Goal: Task Accomplishment & Management: Complete application form

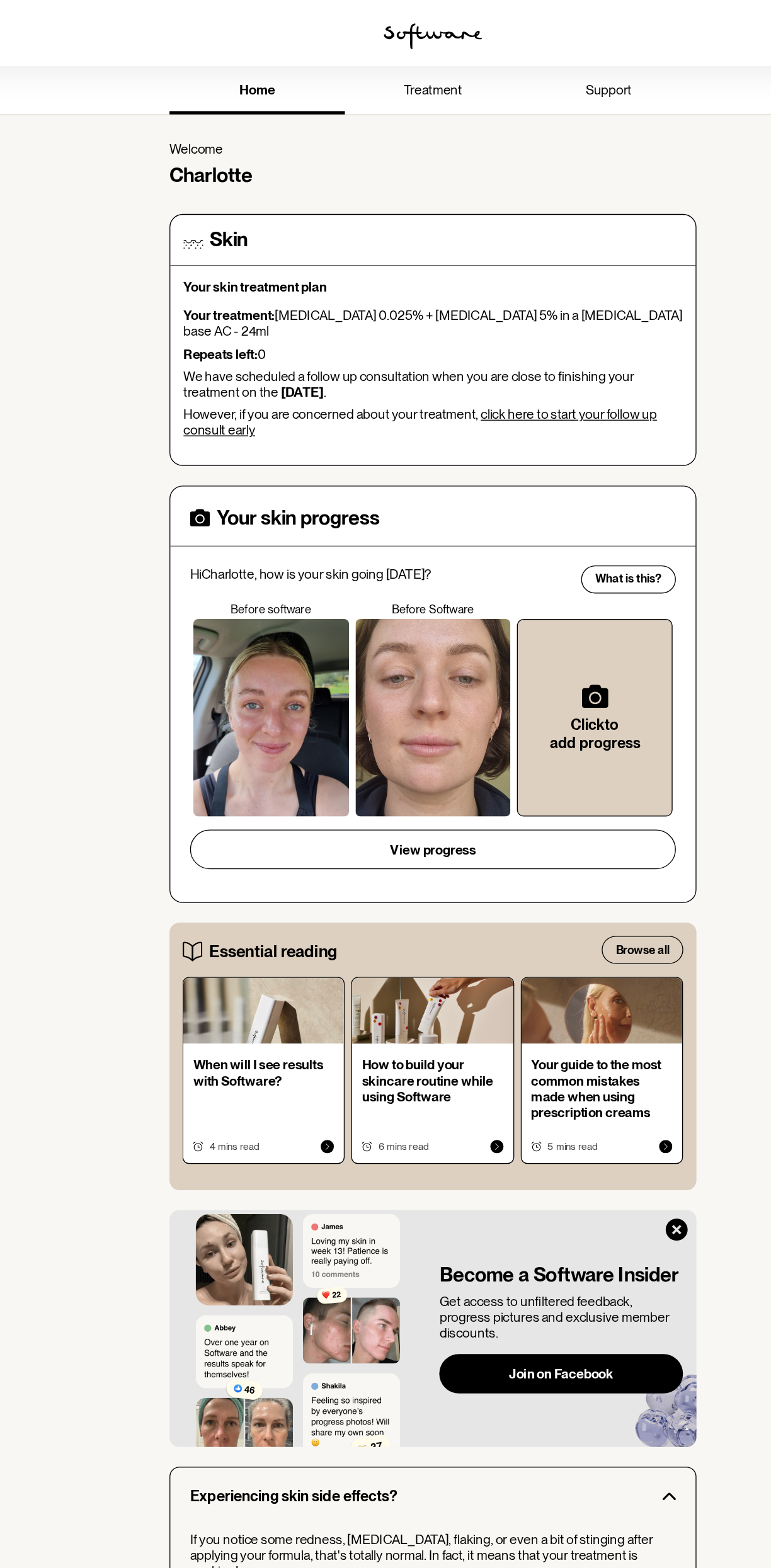
click at [412, 74] on link "treatment" at bounding box center [386, 70] width 134 height 35
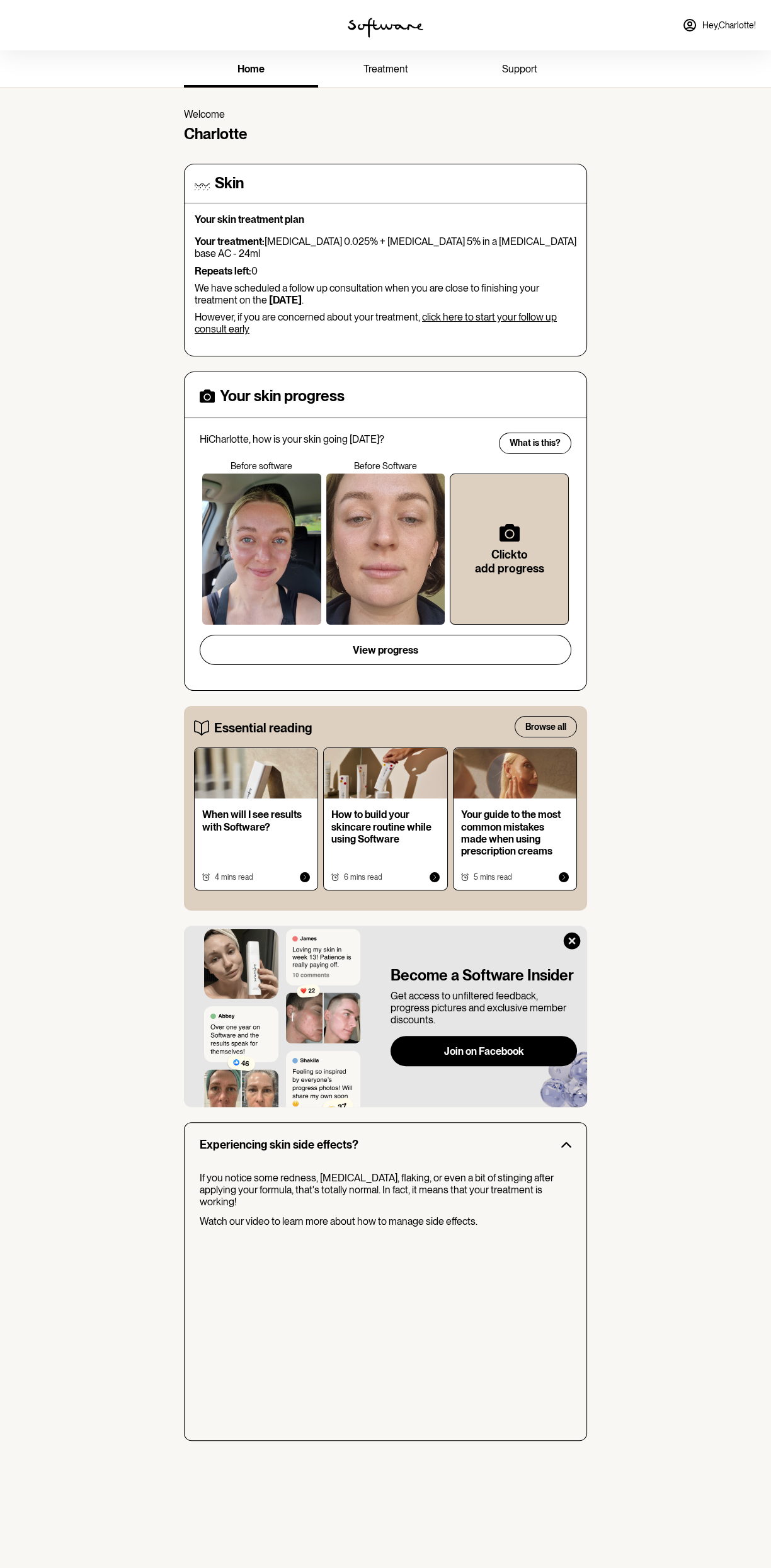
click at [512, 311] on link "click here to start your follow up consult early" at bounding box center [376, 323] width 362 height 24
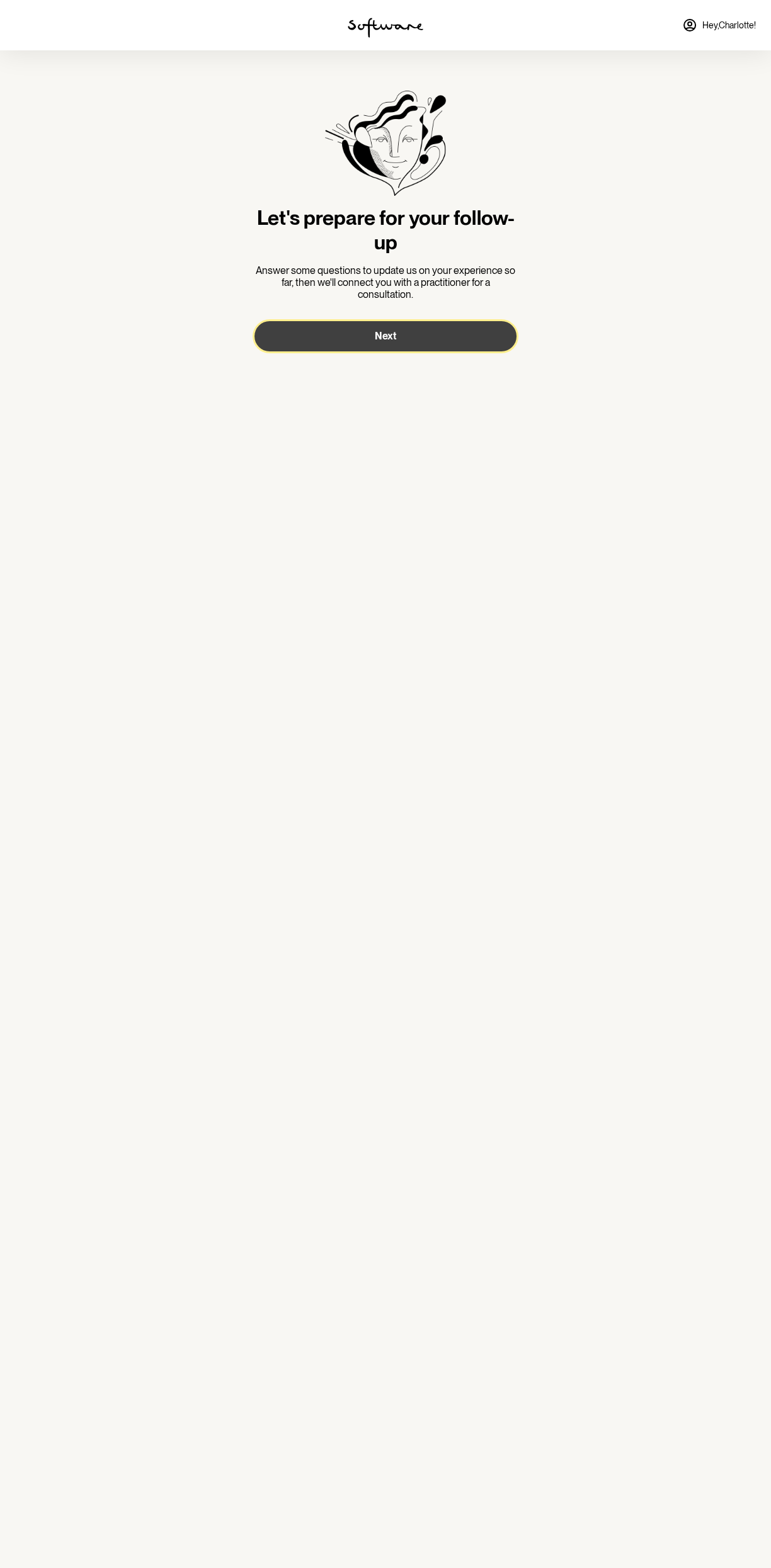
click at [480, 345] on button "Next" at bounding box center [385, 336] width 262 height 31
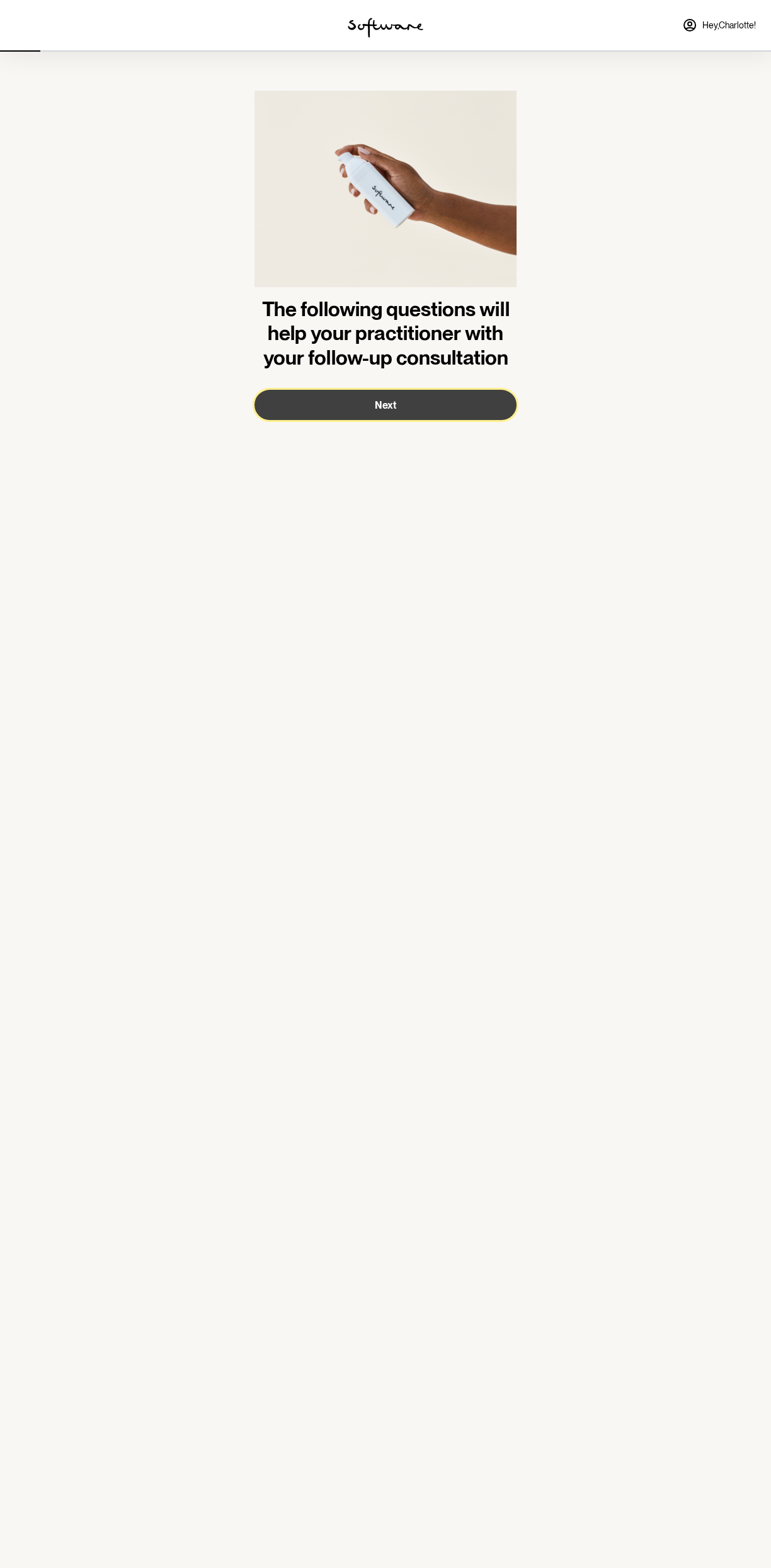
click at [481, 414] on button "Next" at bounding box center [385, 404] width 262 height 31
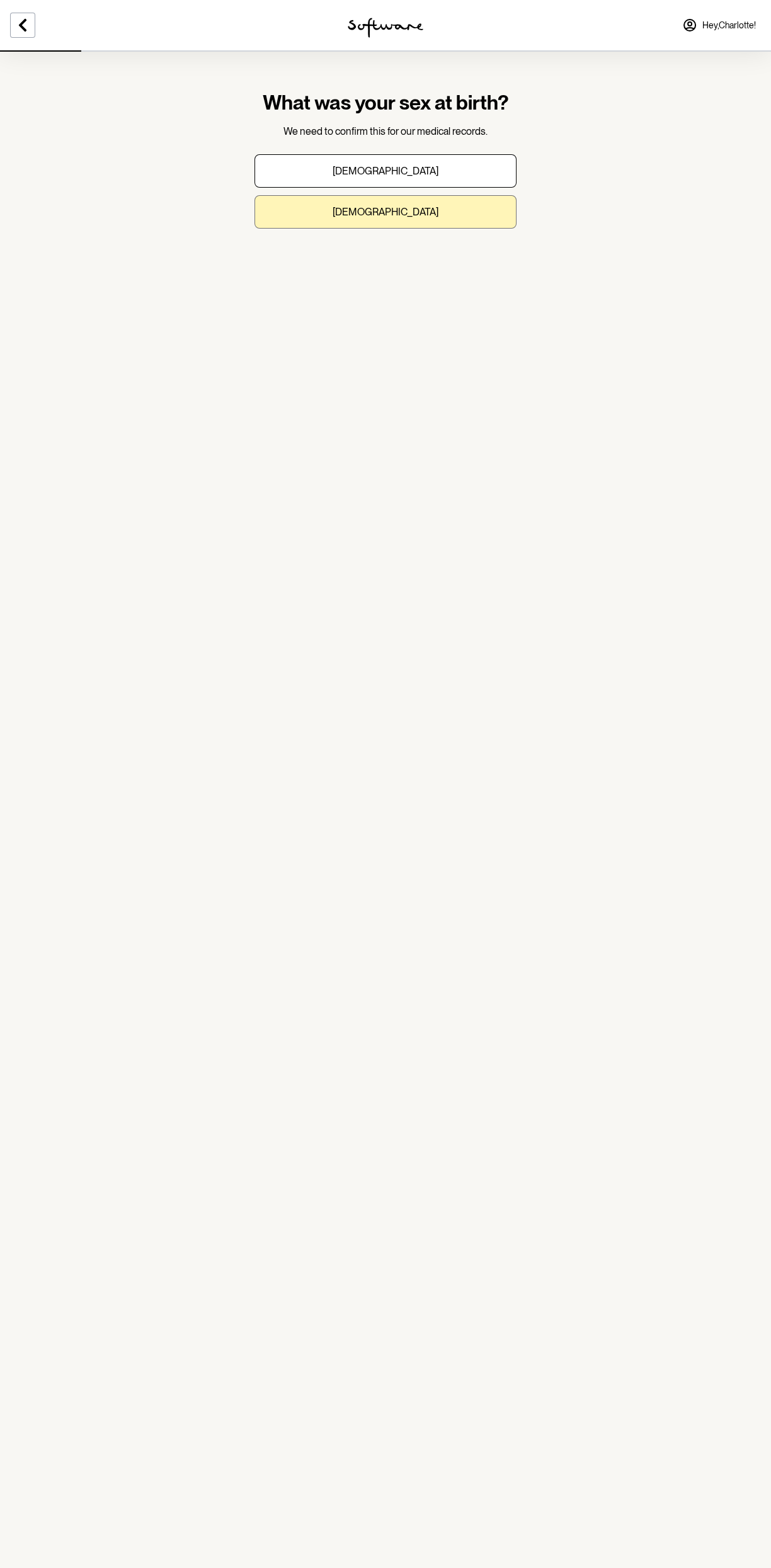
click at [488, 222] on button "Female" at bounding box center [385, 212] width 262 height 34
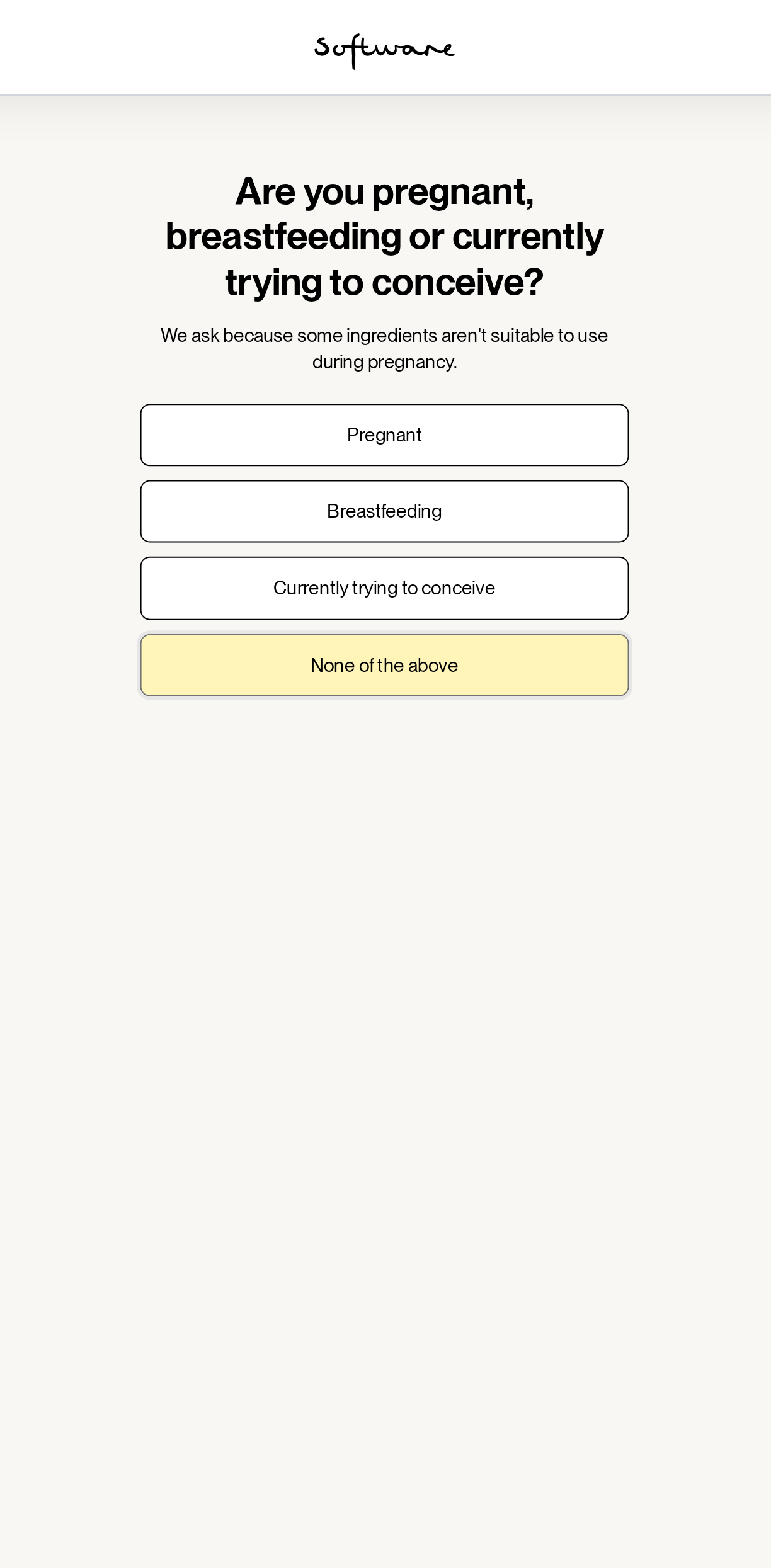
click at [493, 371] on button "None of the above" at bounding box center [385, 357] width 262 height 34
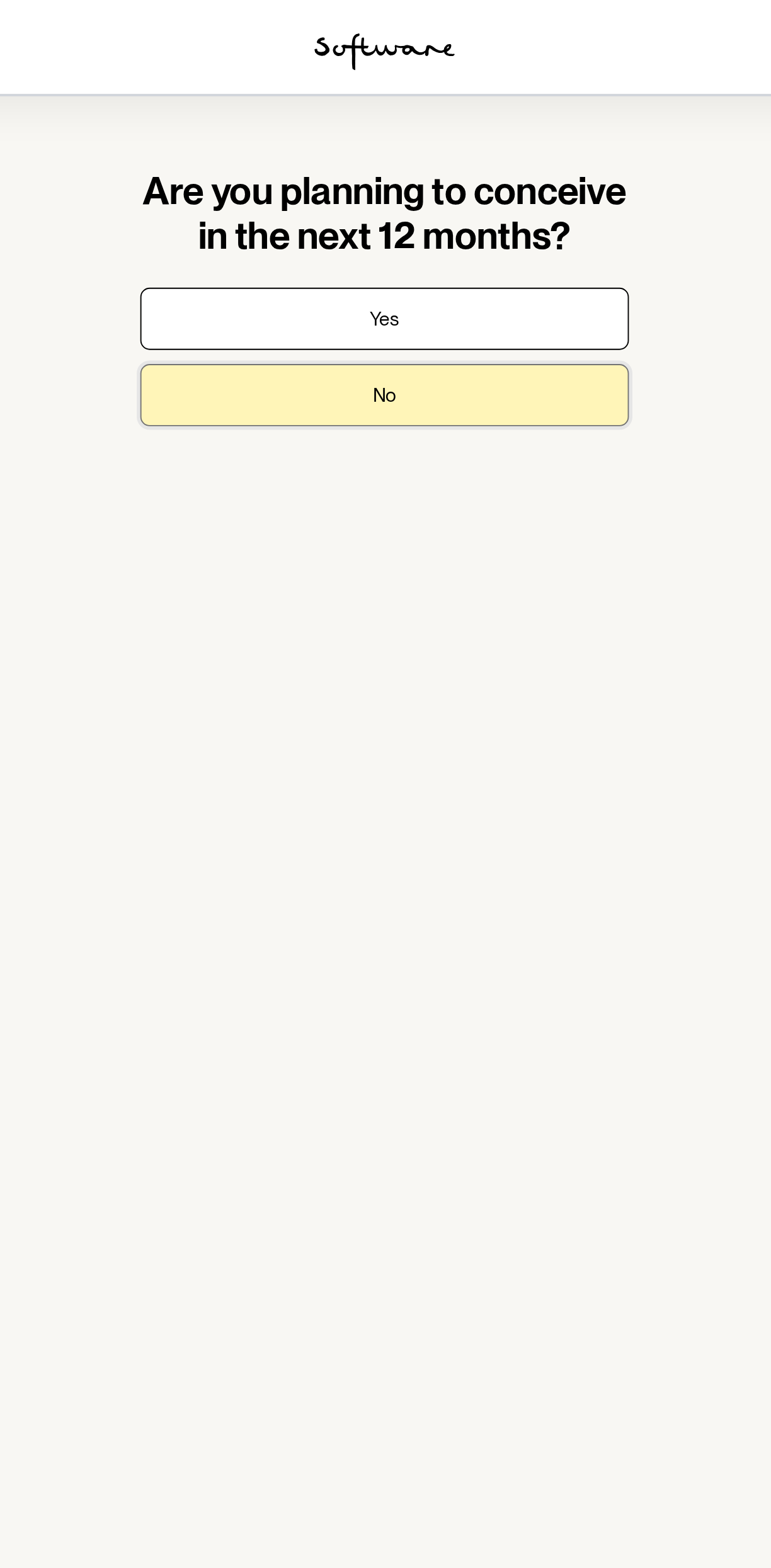
click at [481, 223] on button "No" at bounding box center [385, 212] width 262 height 34
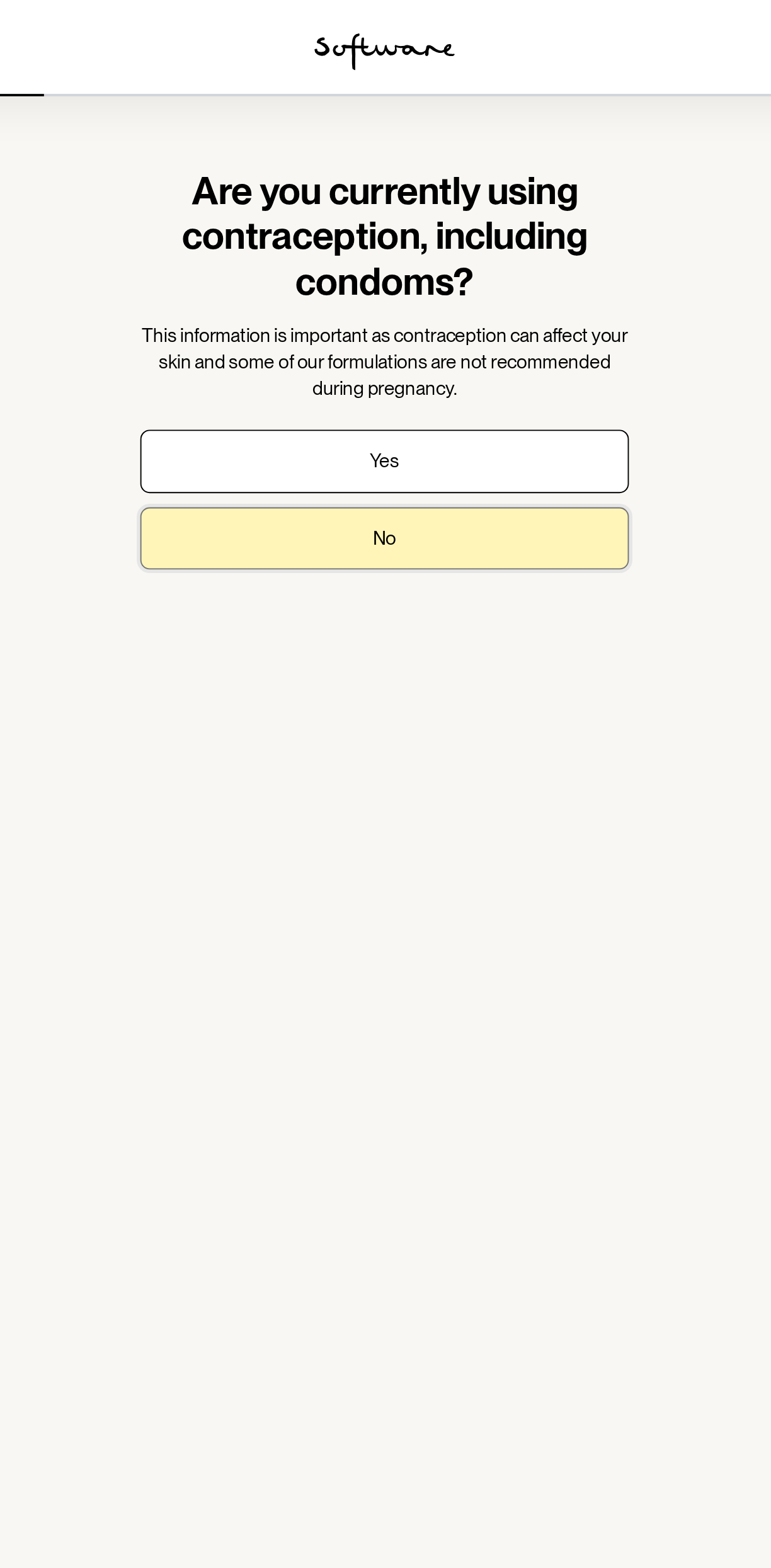
click at [474, 301] on button "No" at bounding box center [385, 289] width 262 height 34
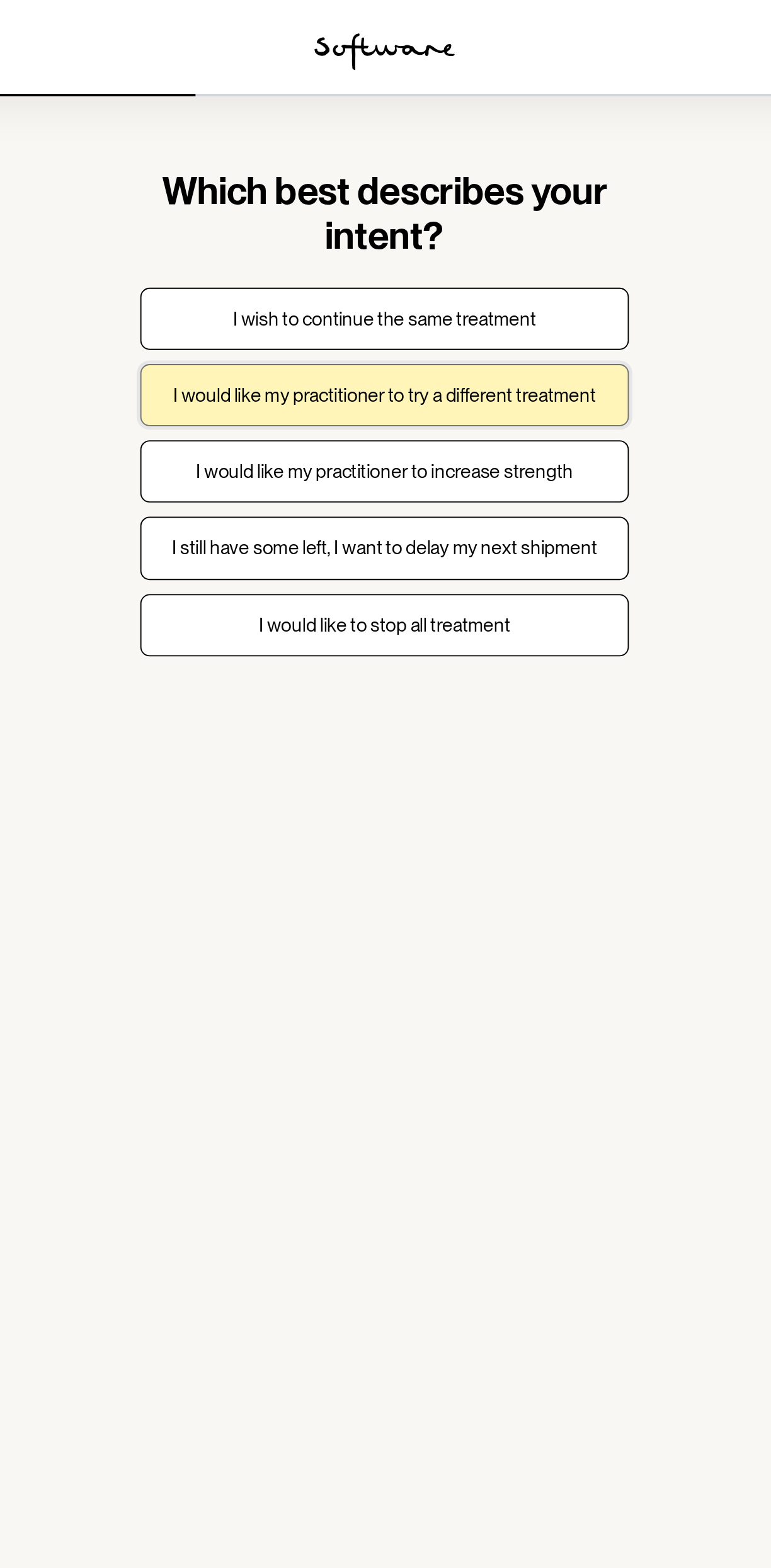
click at [499, 219] on button "I would like my practitioner to try a different treatment" at bounding box center [385, 212] width 262 height 34
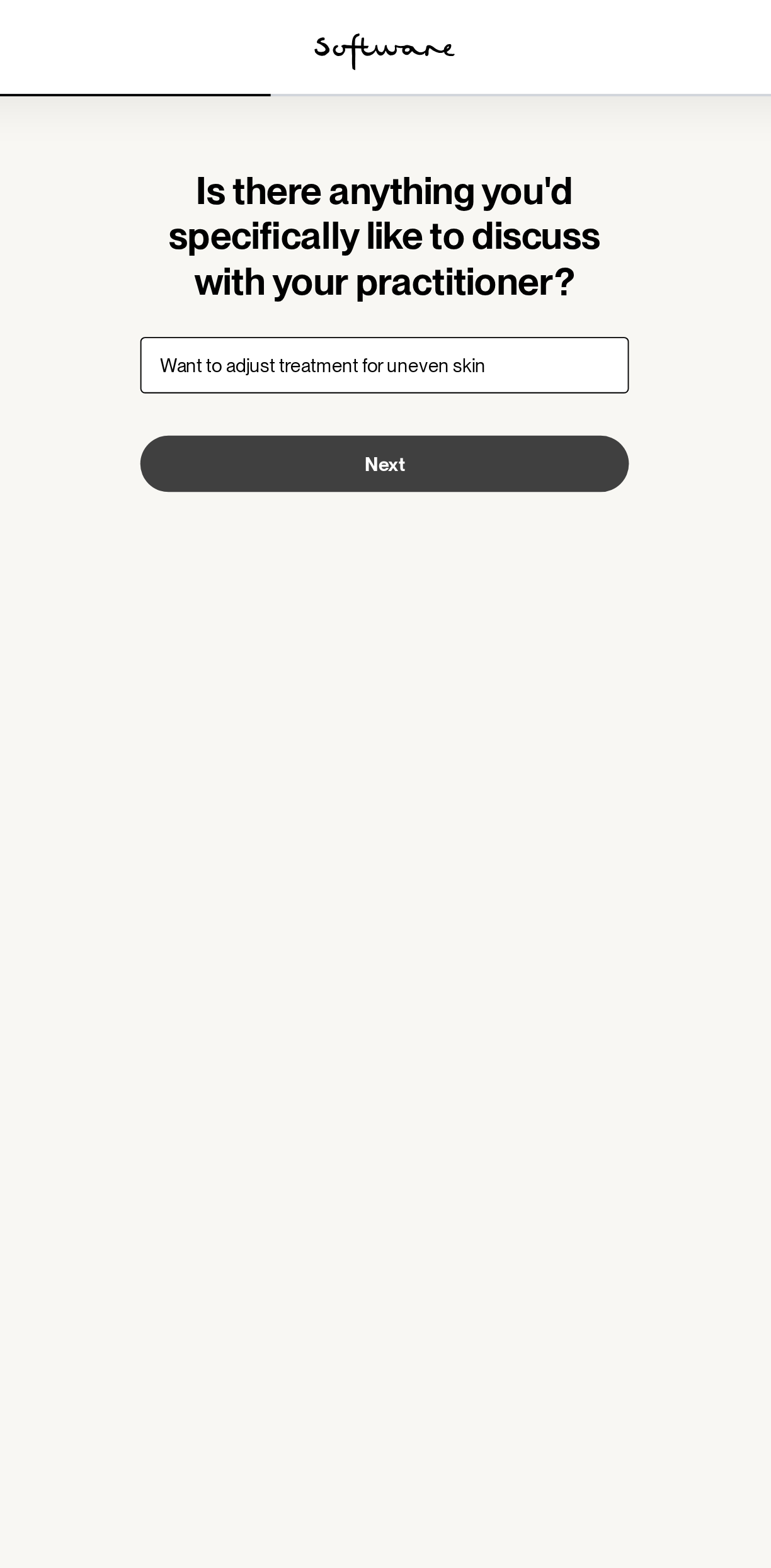
type input "Want to adjust treatment for uneven skin"
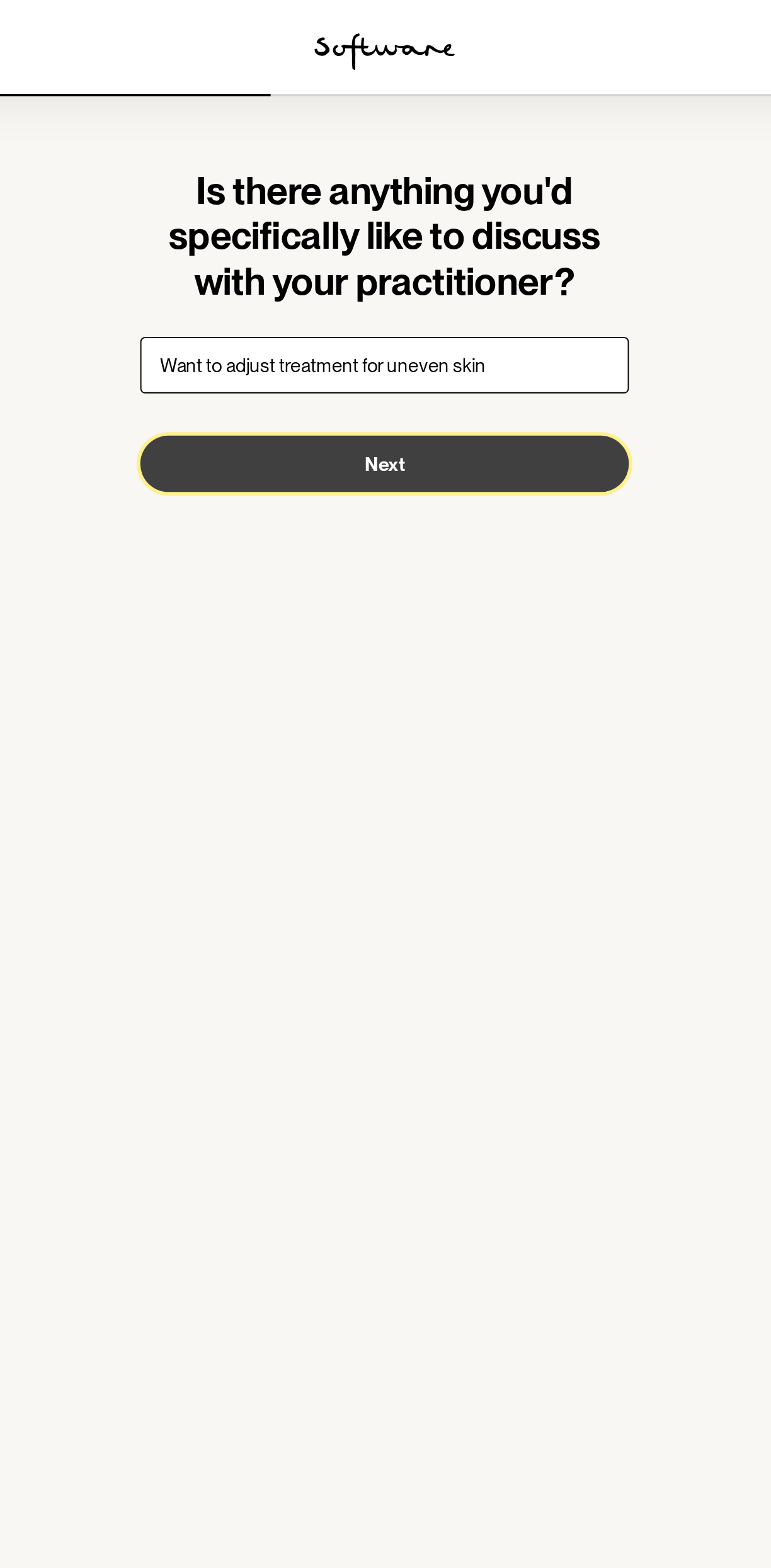
click at [310, 261] on button "Next" at bounding box center [385, 248] width 262 height 31
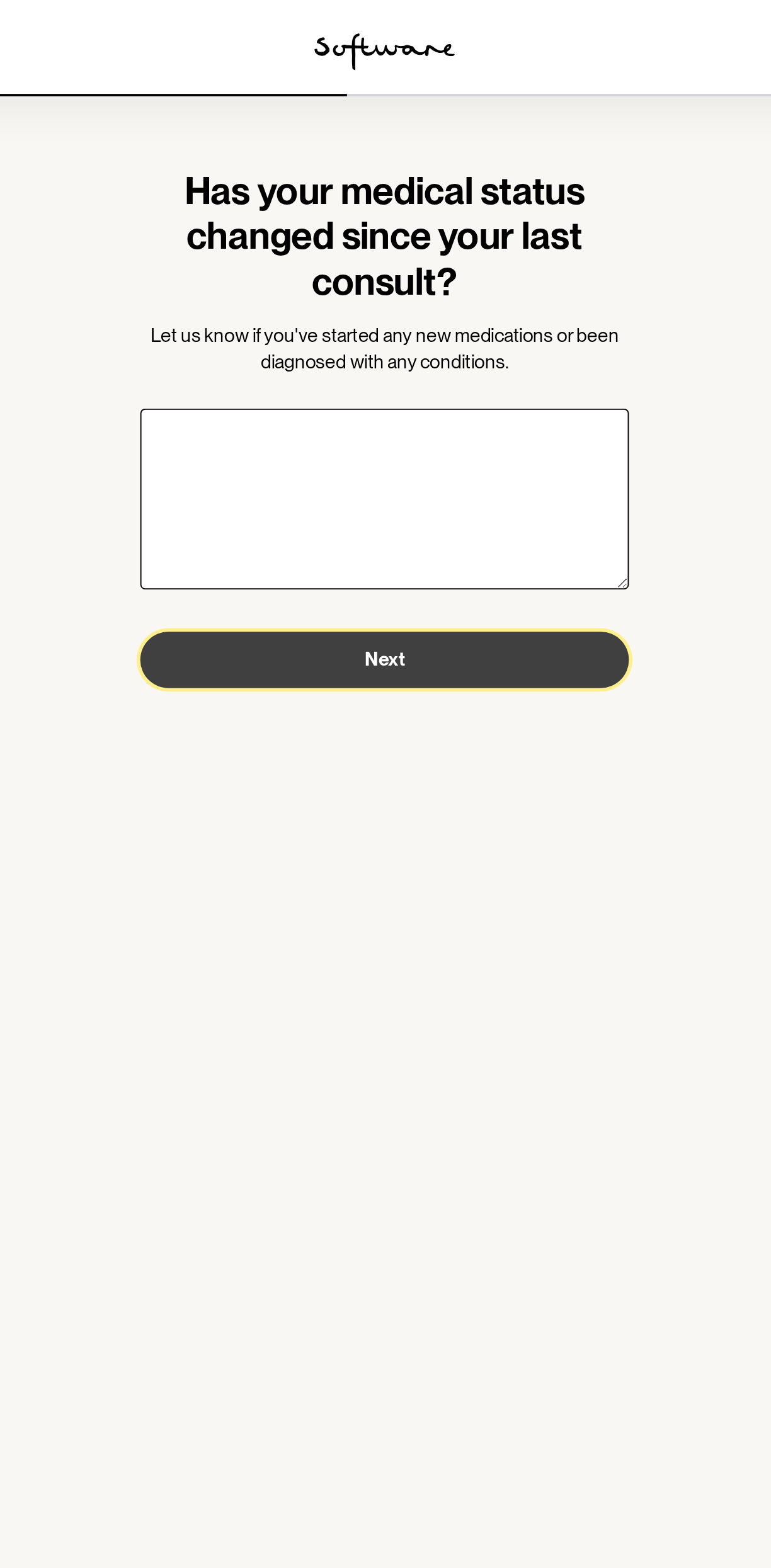
click at [305, 359] on button "Next" at bounding box center [385, 354] width 262 height 31
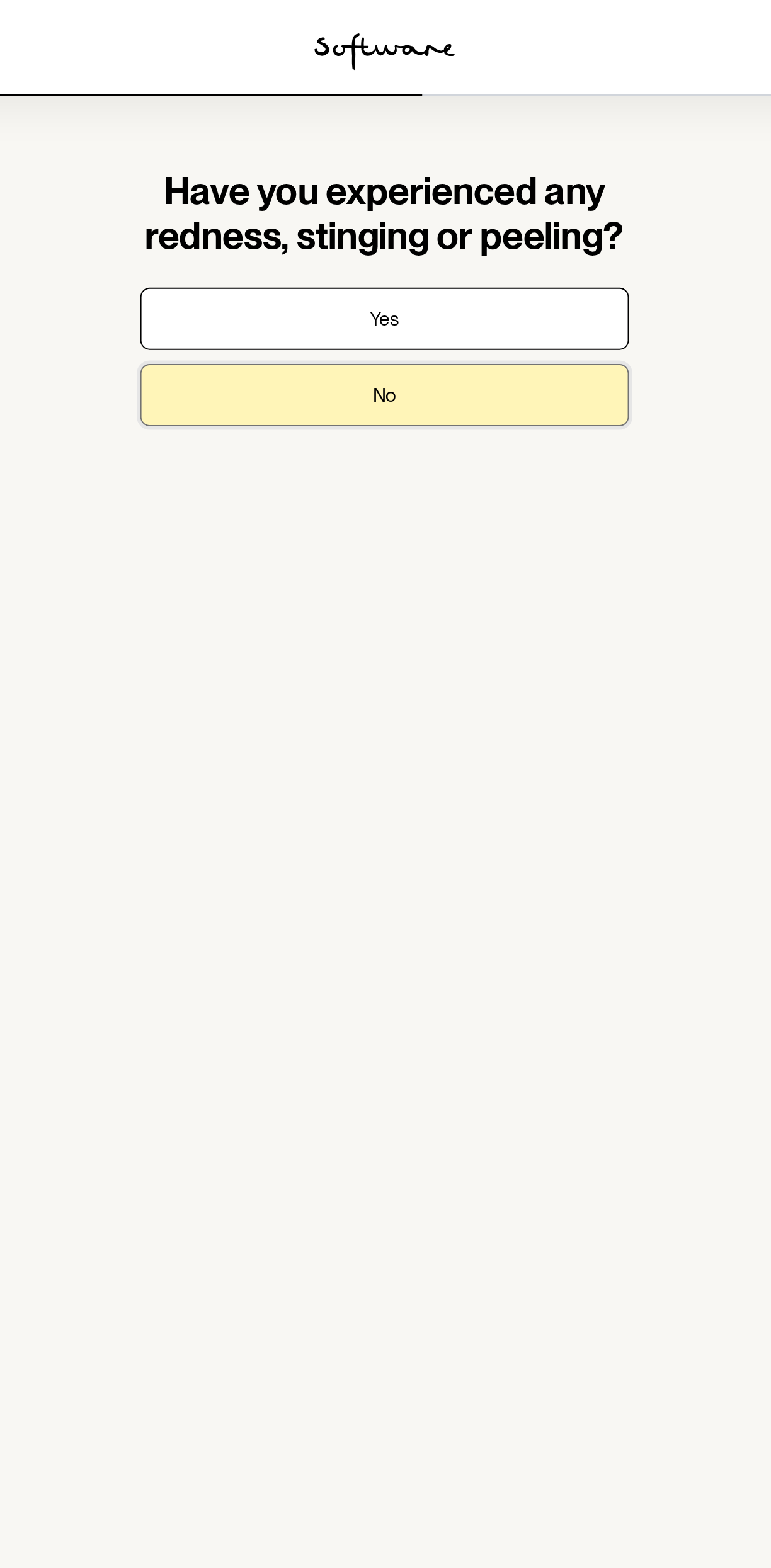
click at [305, 224] on button "No" at bounding box center [385, 212] width 262 height 34
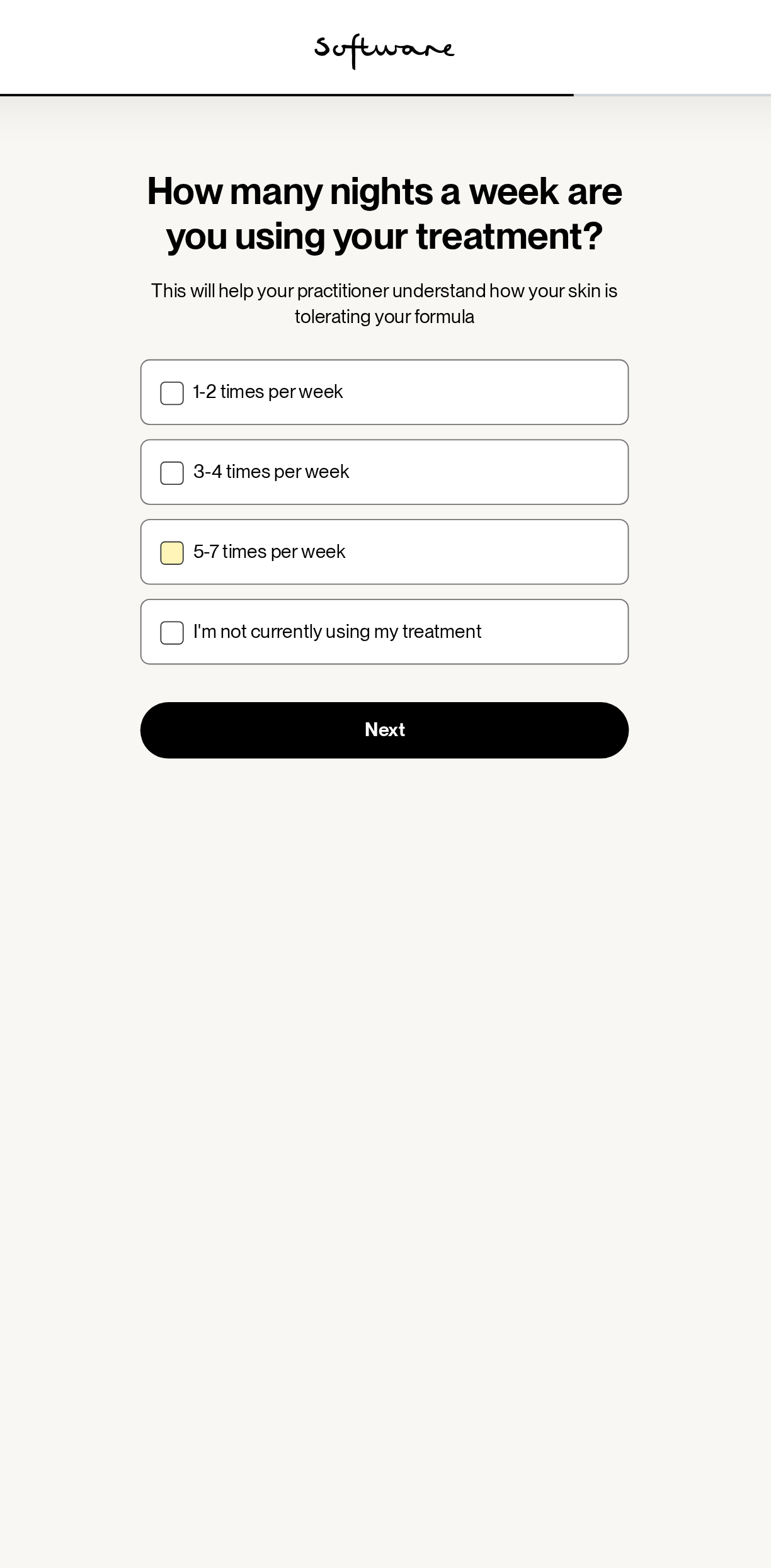
click at [279, 292] on label "5-7 times per week" at bounding box center [385, 296] width 262 height 36
click at [265, 295] on input "5-7 times per week" at bounding box center [265, 295] width 1 height 1
checkbox input "true"
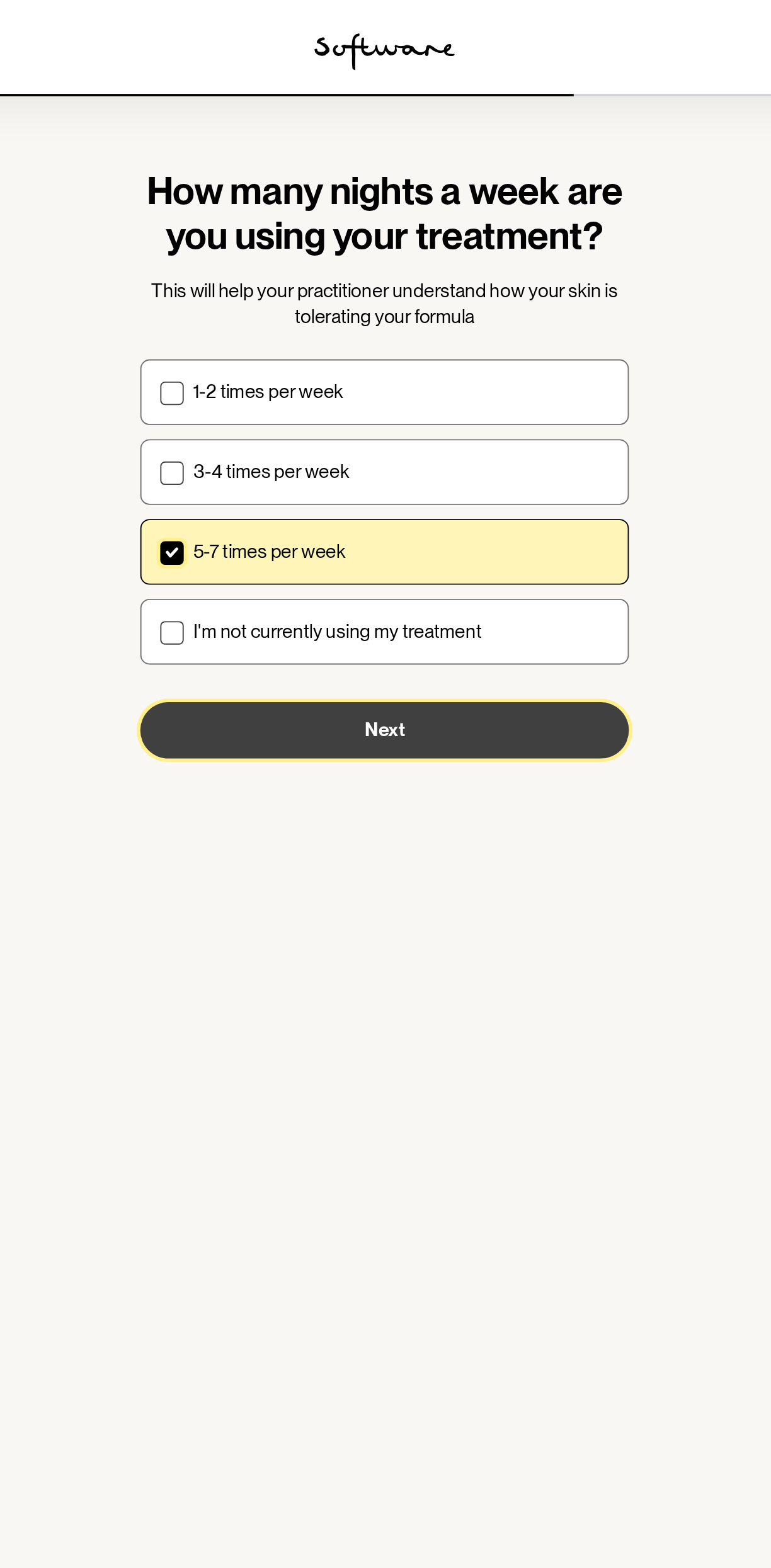
click at [329, 396] on button "Next" at bounding box center [385, 391] width 262 height 31
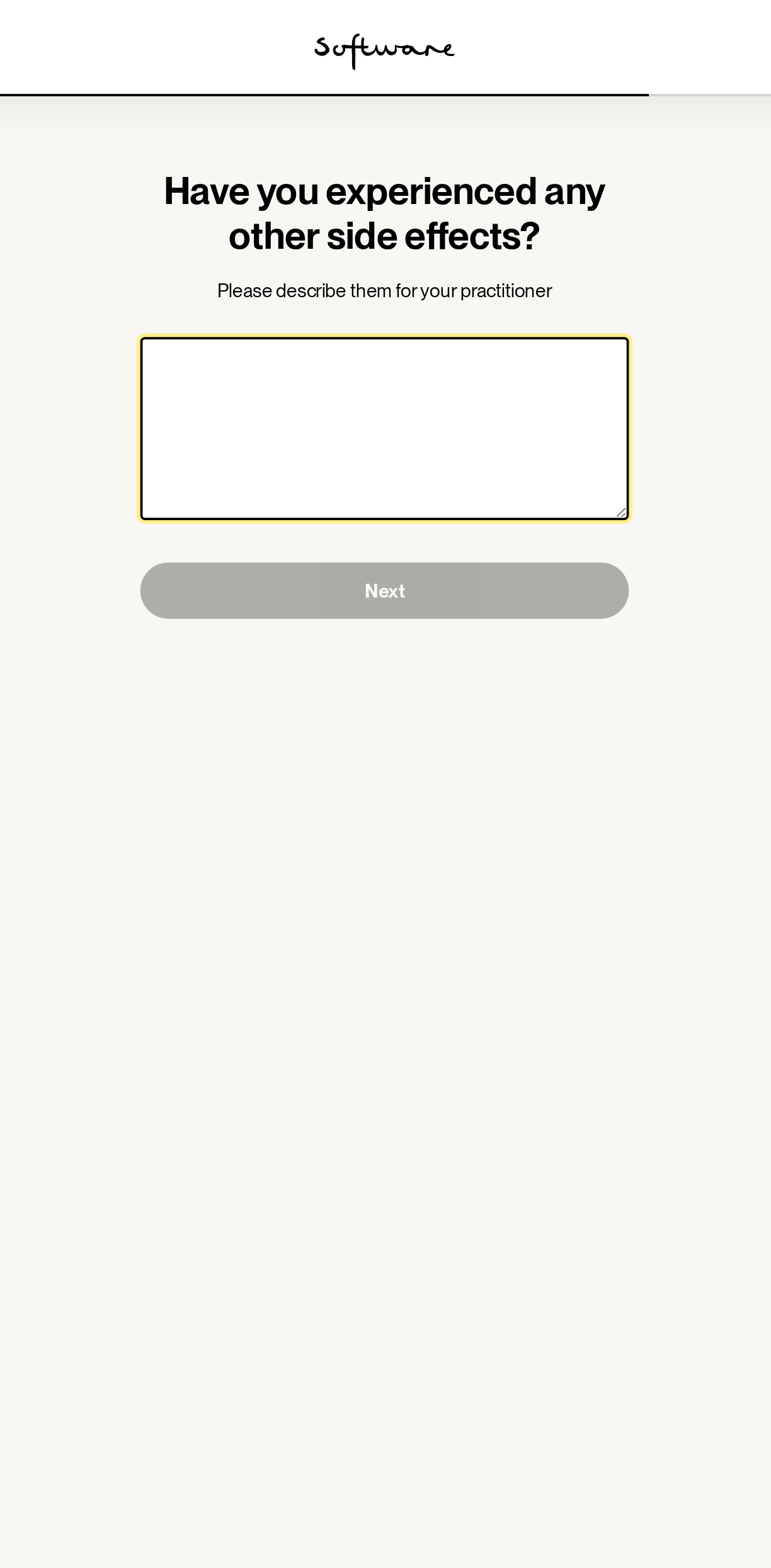
click at [300, 262] on textarea at bounding box center [385, 229] width 262 height 98
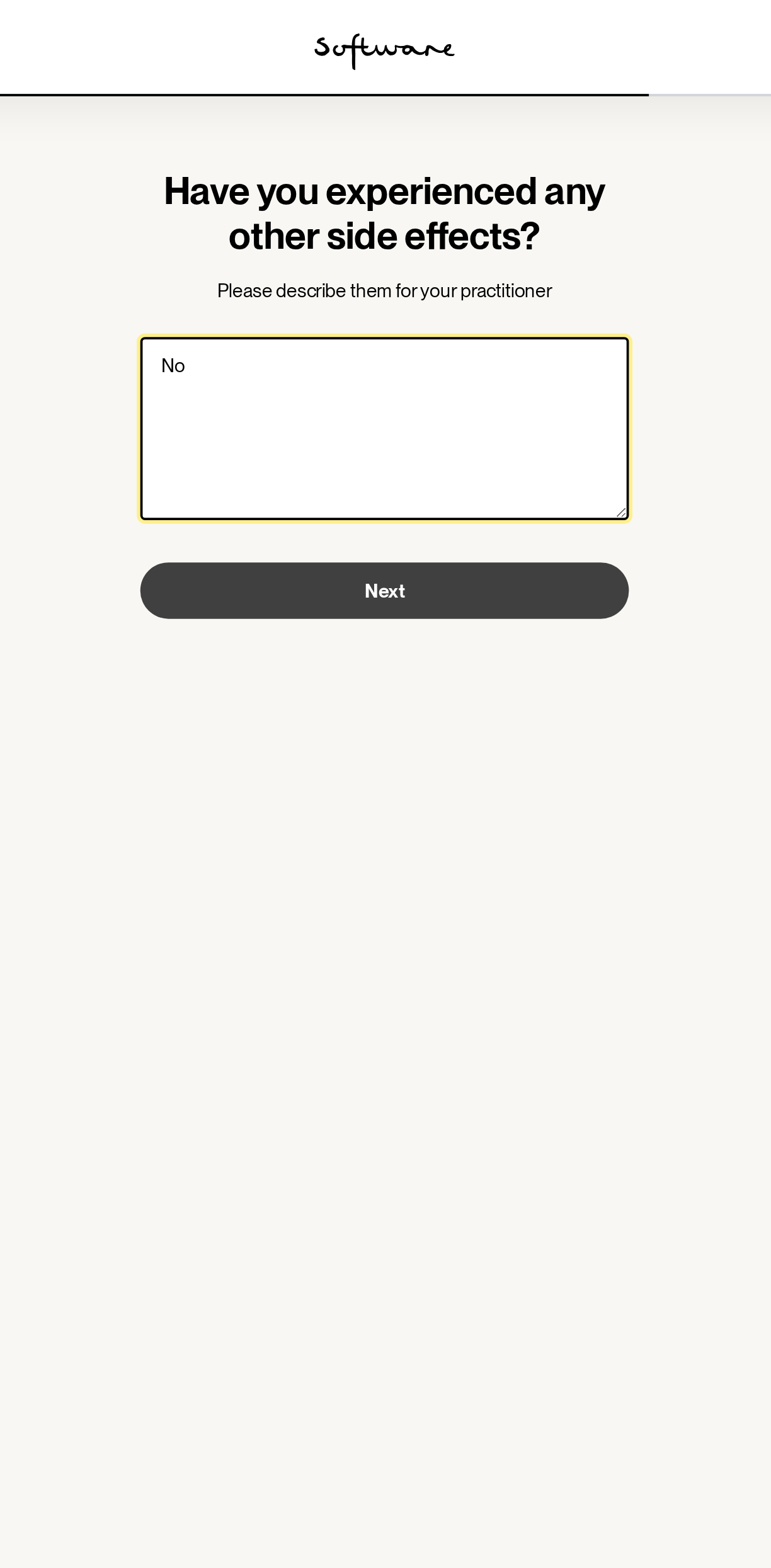
type textarea "No"
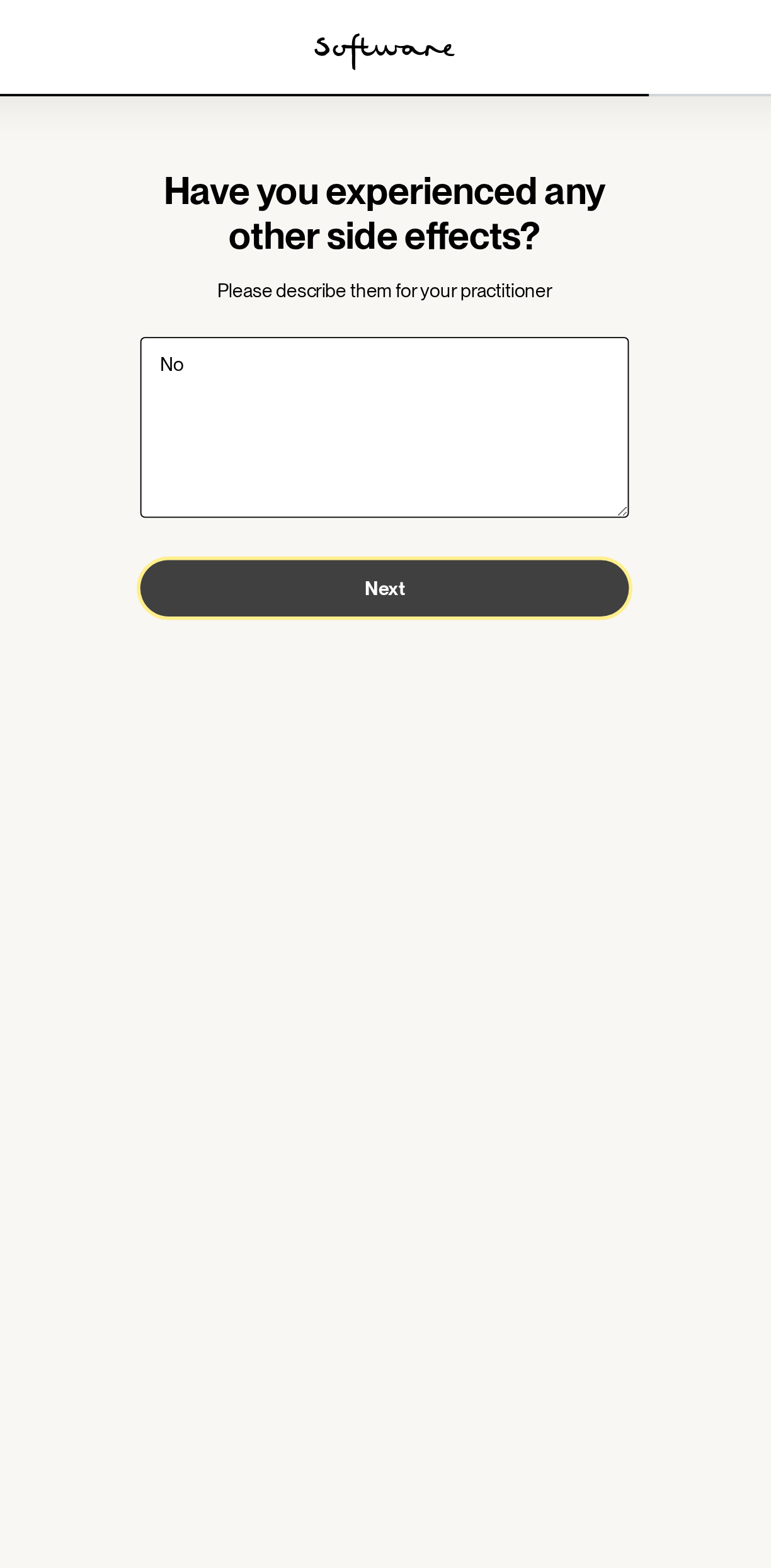
click at [302, 322] on button "Next" at bounding box center [385, 315] width 262 height 31
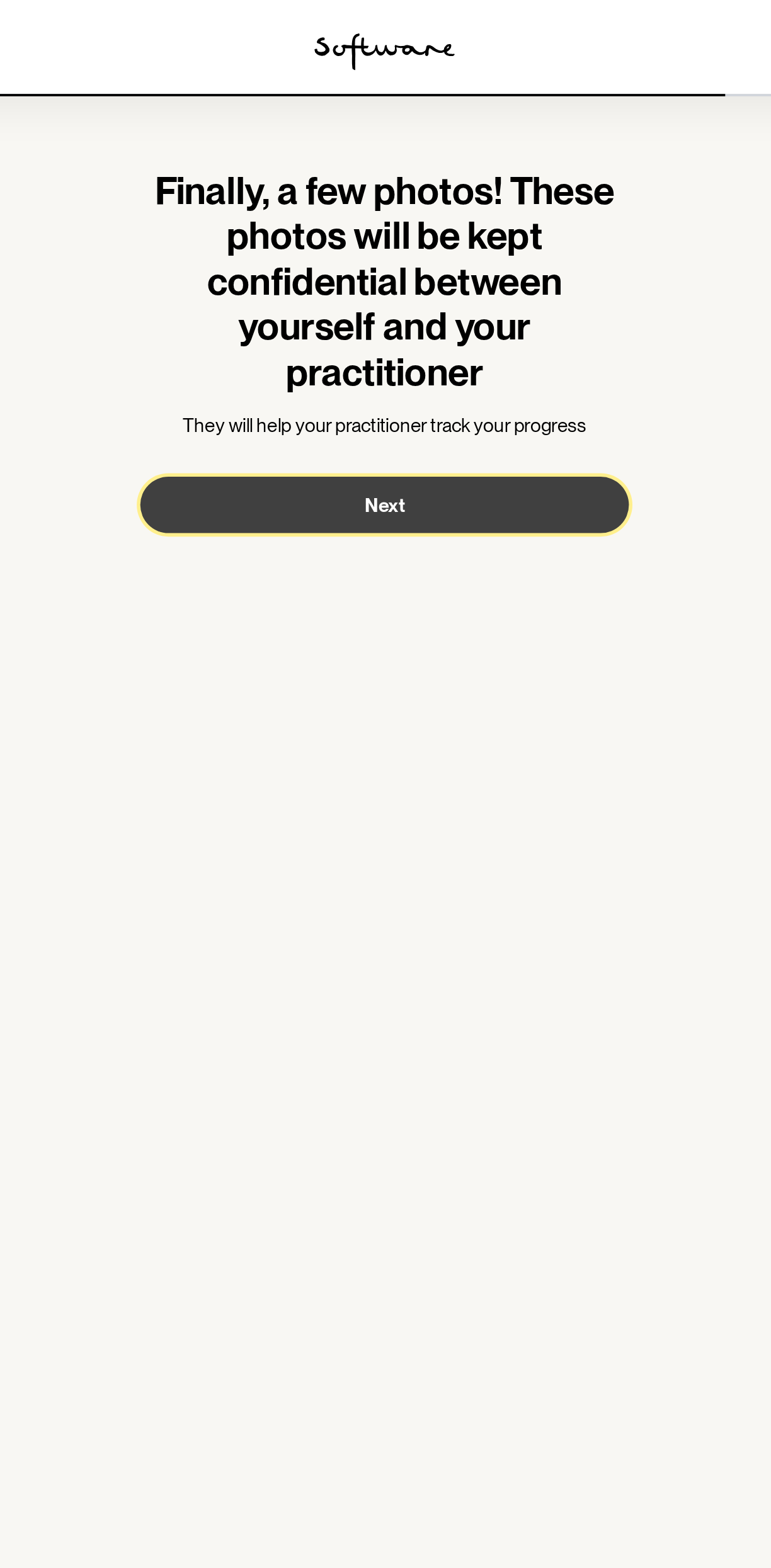
click at [286, 285] on button "Next" at bounding box center [385, 271] width 262 height 31
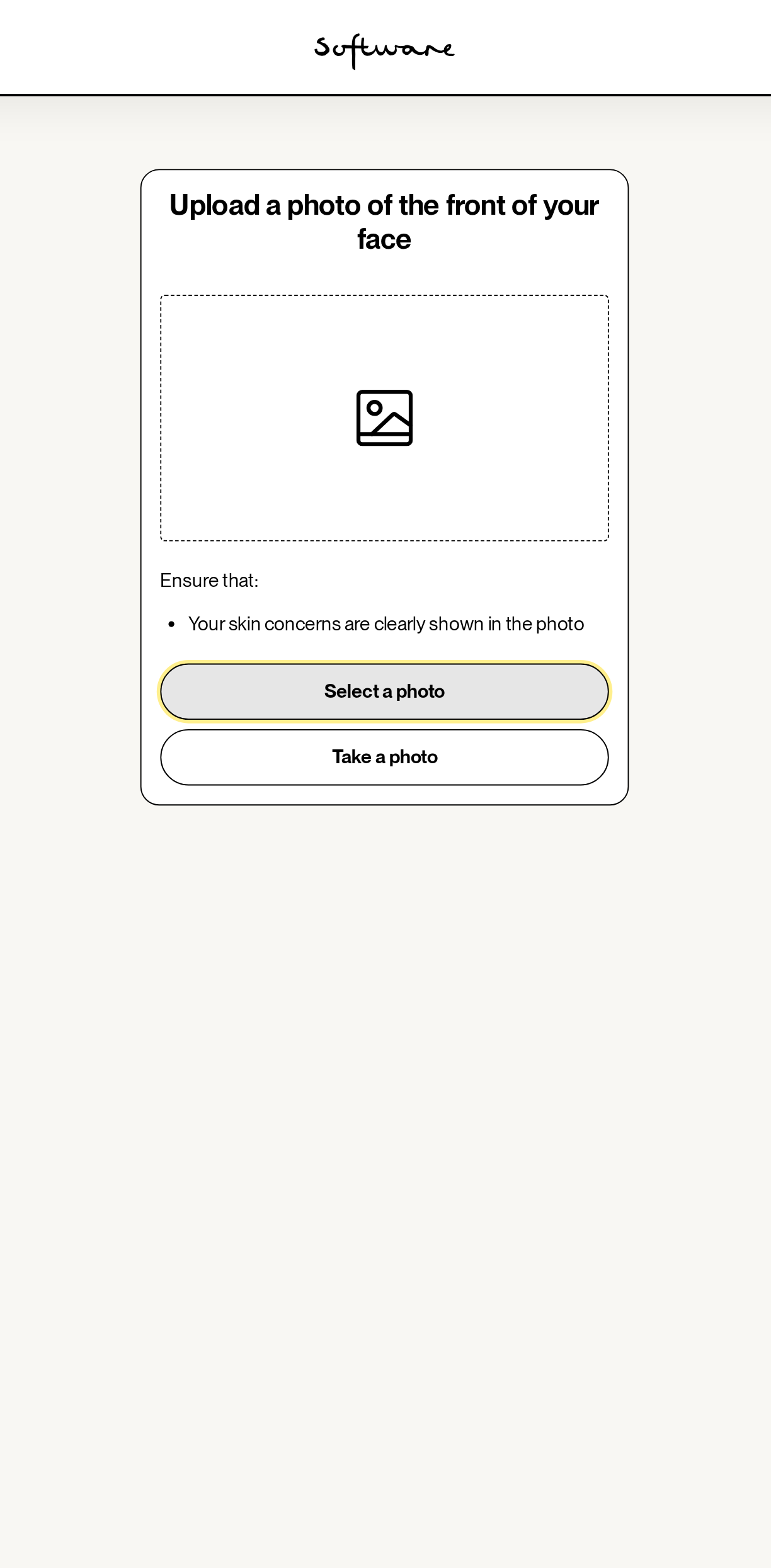
click at [317, 369] on button "Select a photo" at bounding box center [385, 371] width 240 height 31
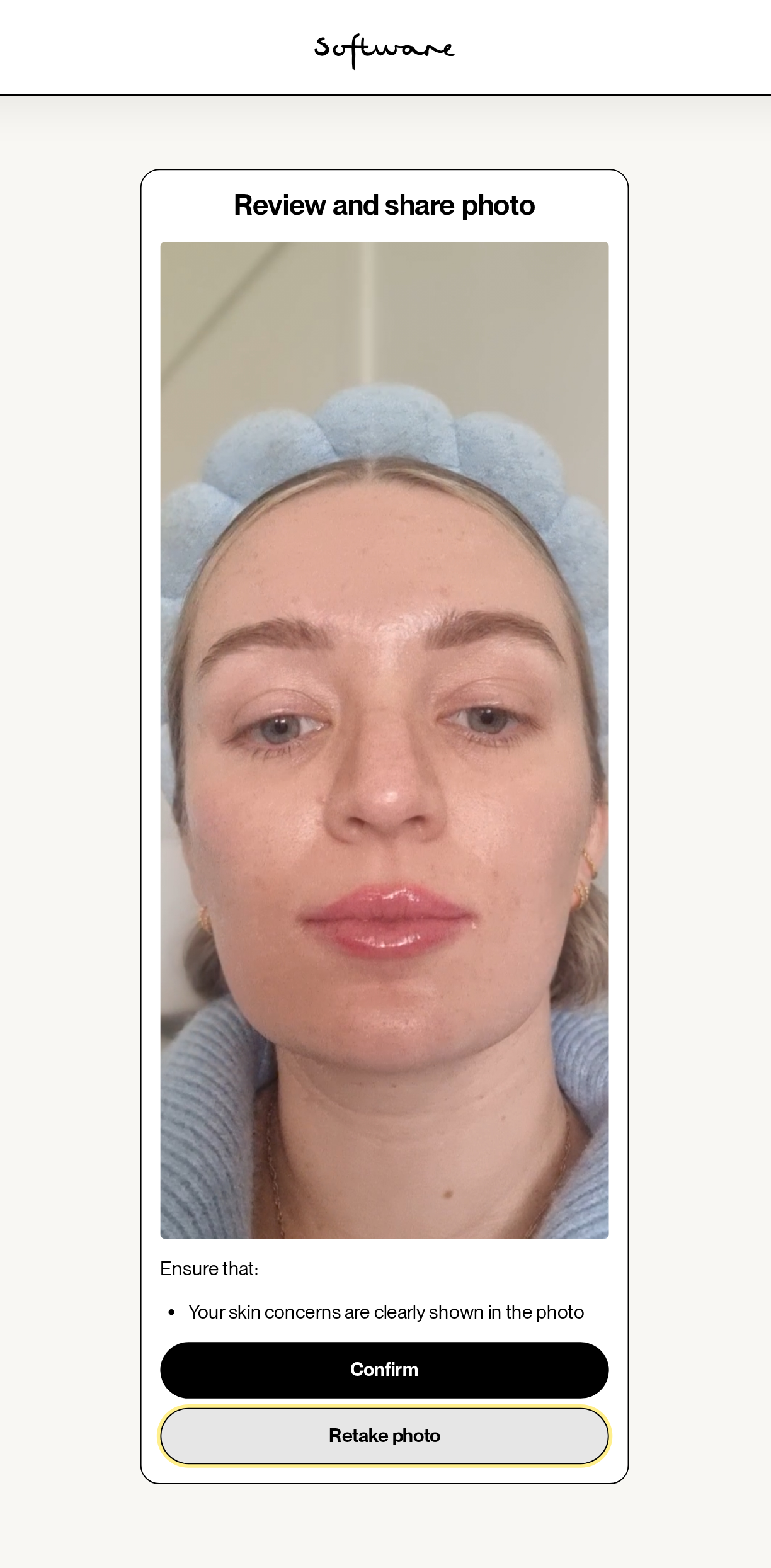
click at [468, 772] on button "Retake photo" at bounding box center [385, 770] width 240 height 31
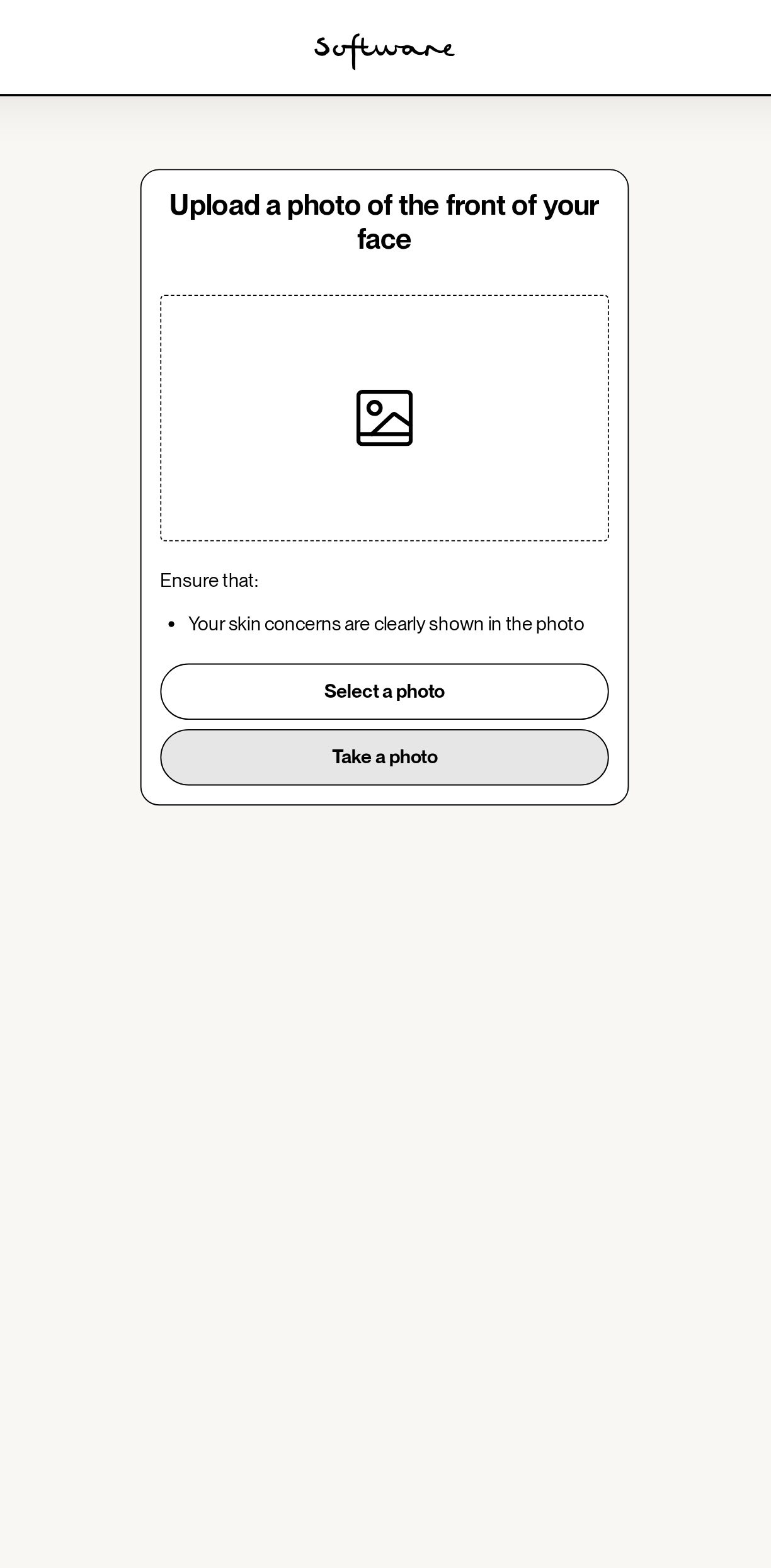
click at [306, 418] on button "Take a photo" at bounding box center [385, 406] width 240 height 31
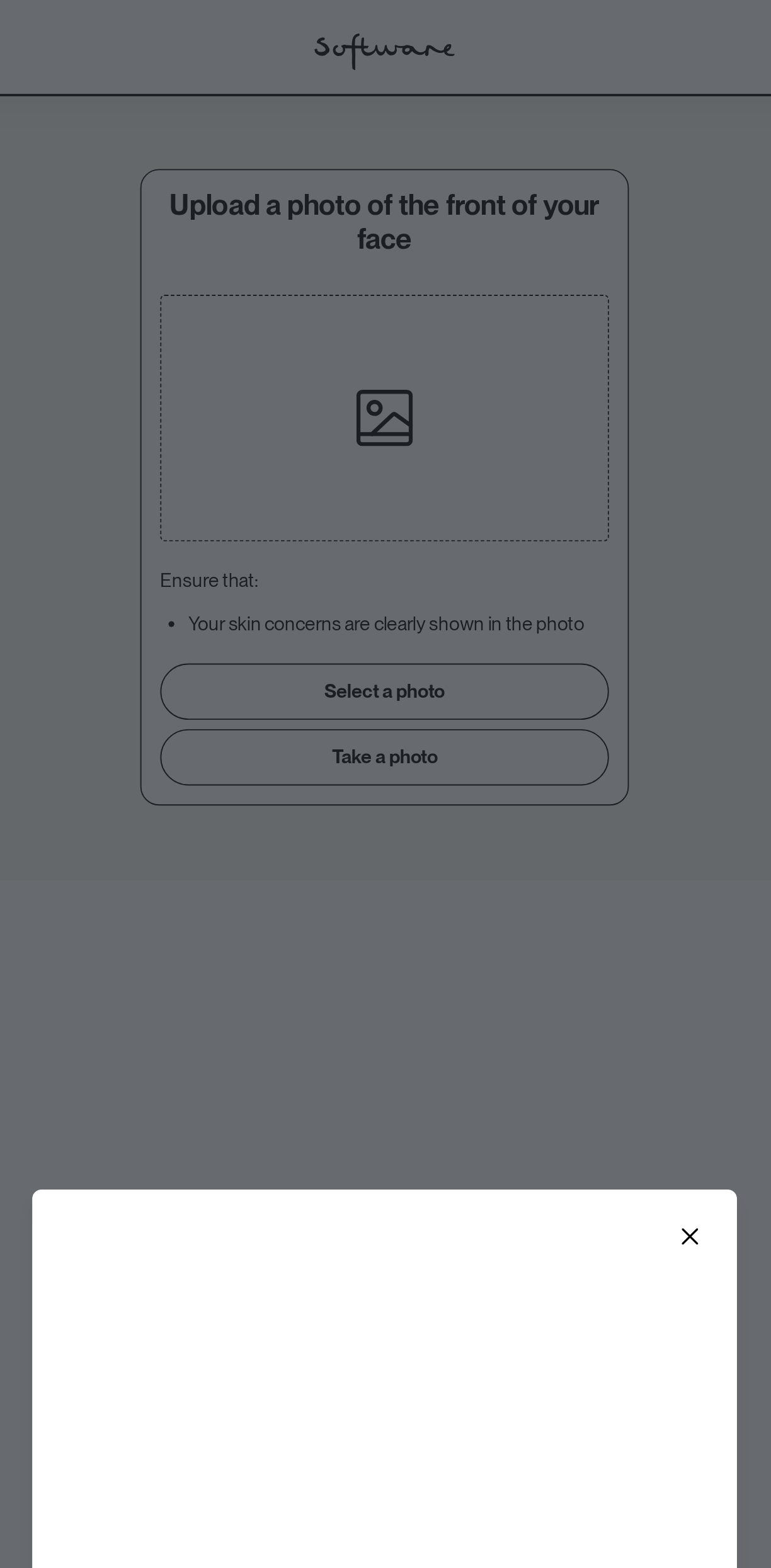
click at [454, 542] on div "Waiting..." at bounding box center [386, 784] width 771 height 1568
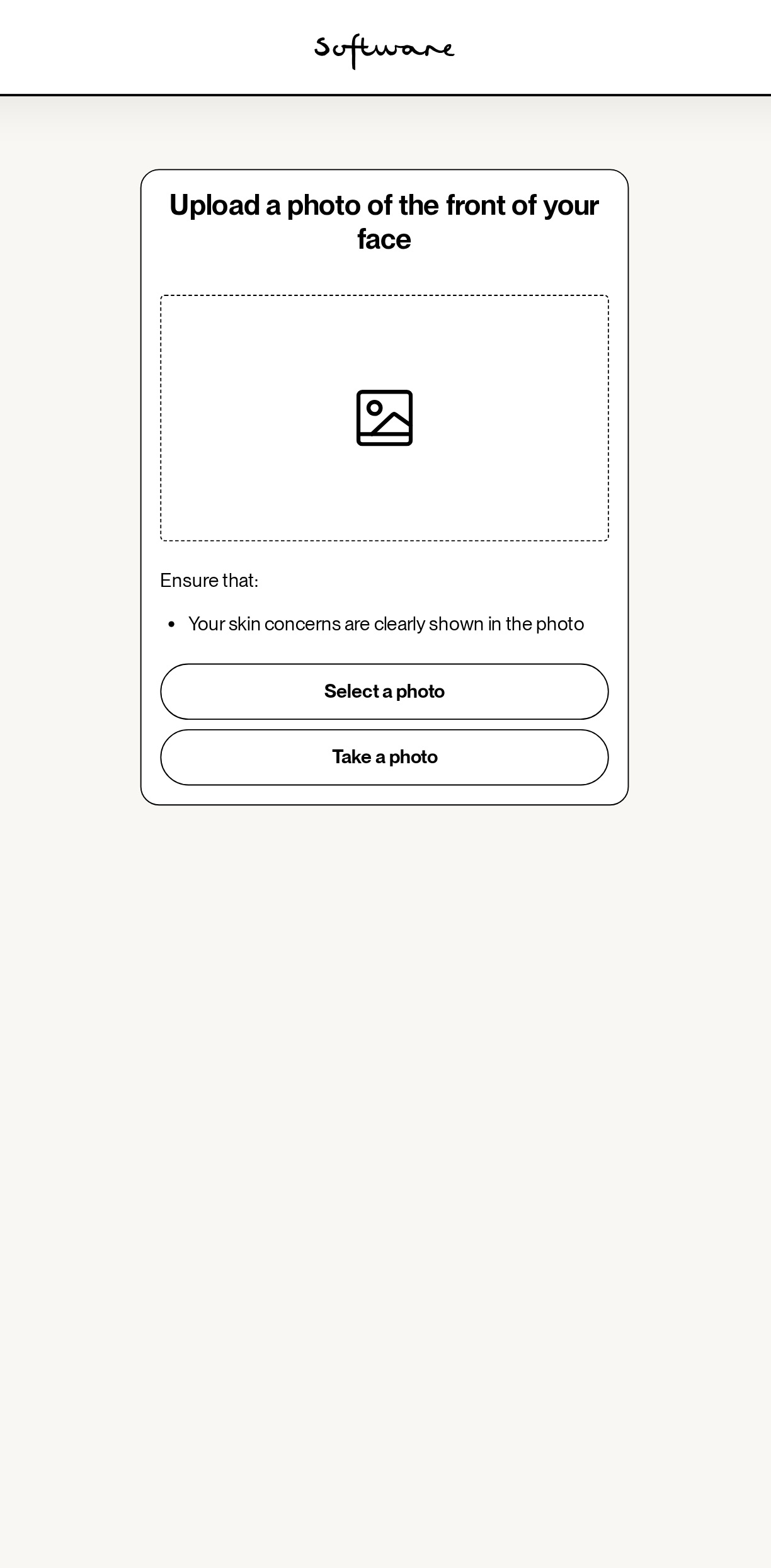
click at [558, 693] on section "Upload a photo of the front of your face Ensure that: Your skin concerns are cl…" at bounding box center [386, 784] width 771 height 1568
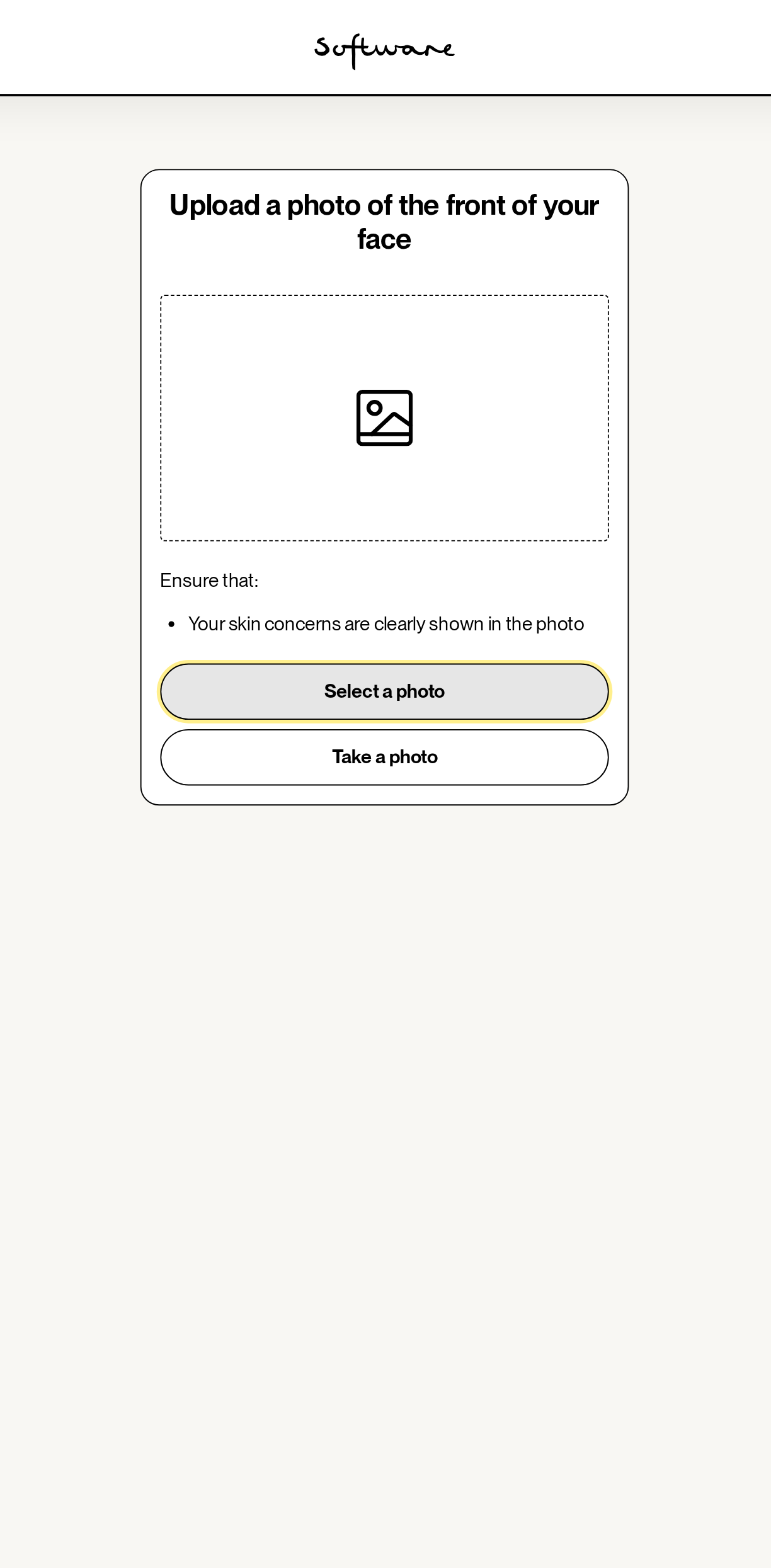
click at [496, 374] on button "Select a photo" at bounding box center [385, 371] width 240 height 31
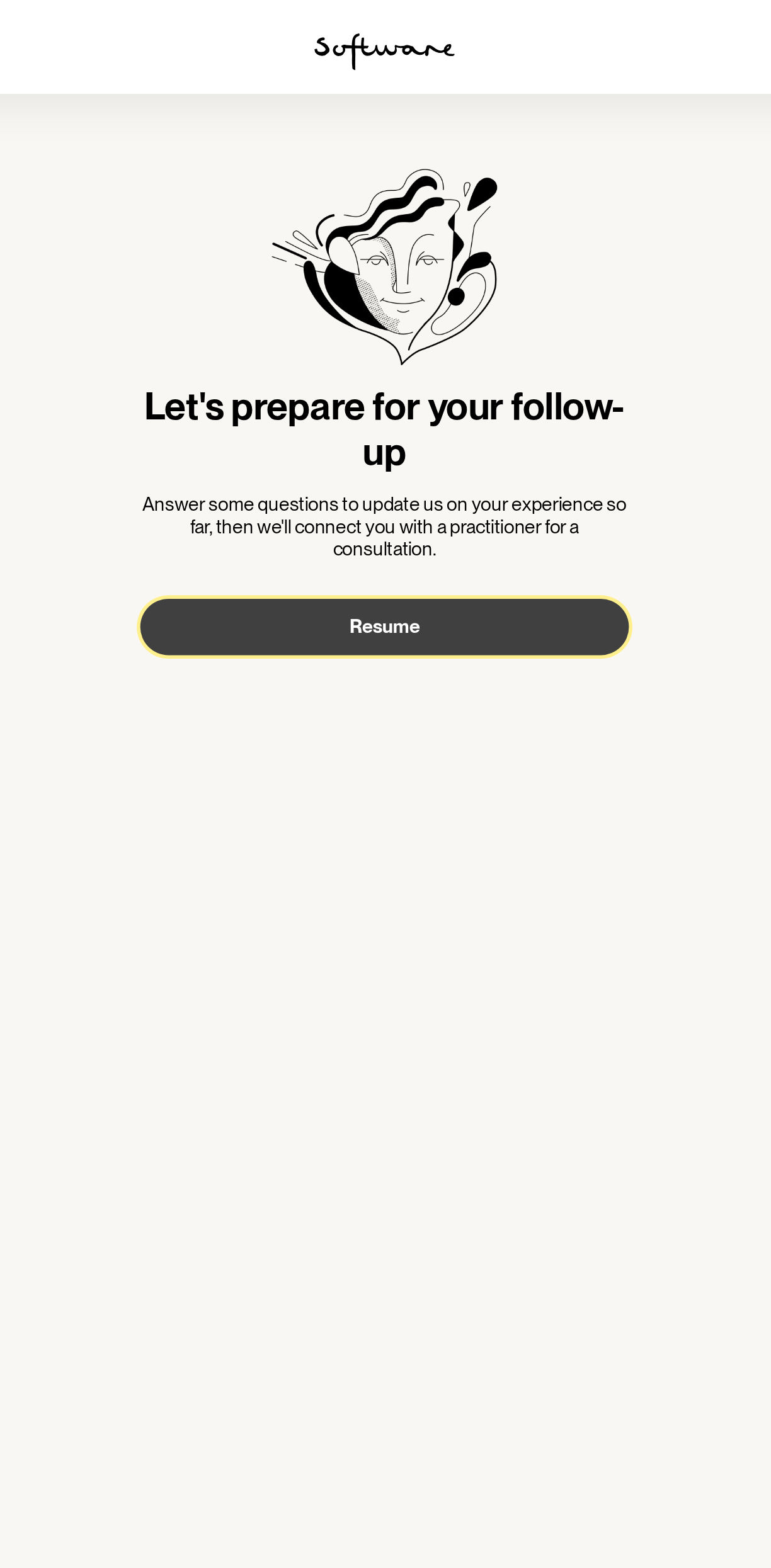
click at [498, 350] on button "Resume" at bounding box center [385, 336] width 262 height 31
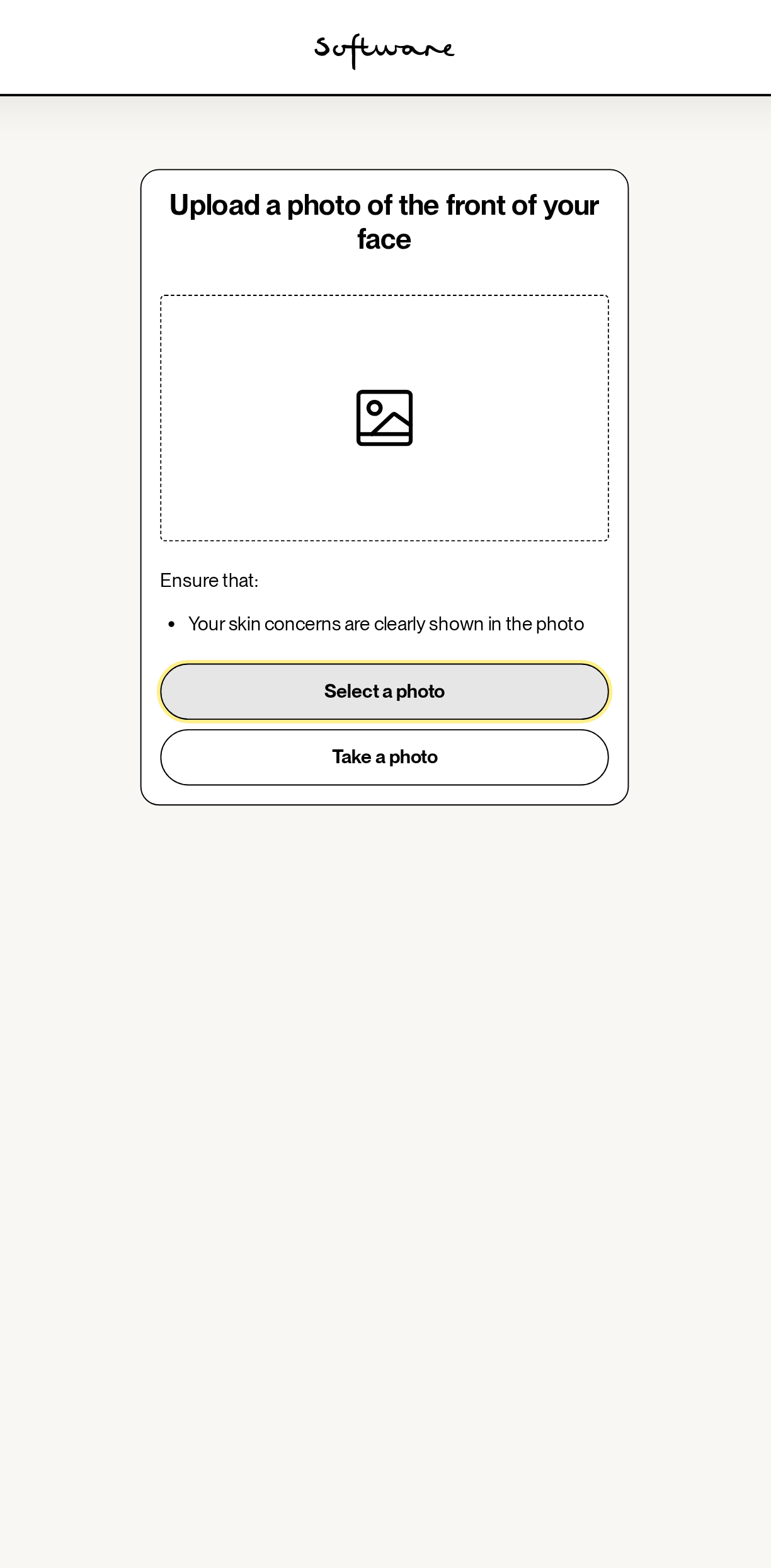
click at [486, 369] on button "Select a photo" at bounding box center [385, 371] width 240 height 31
click at [471, 368] on button "Select a photo" at bounding box center [385, 371] width 240 height 31
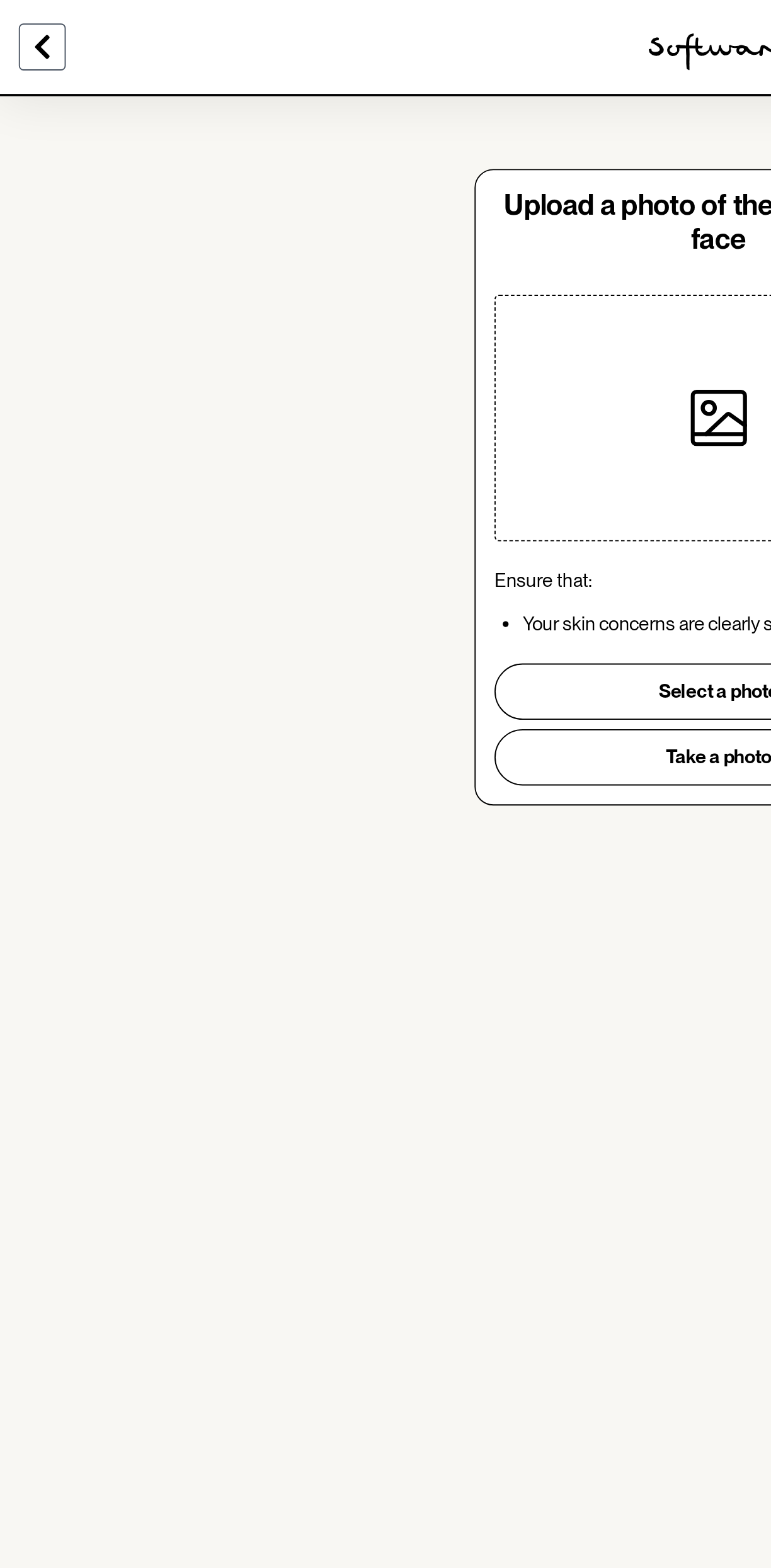
click at [24, 24] on icon at bounding box center [22, 25] width 15 height 15
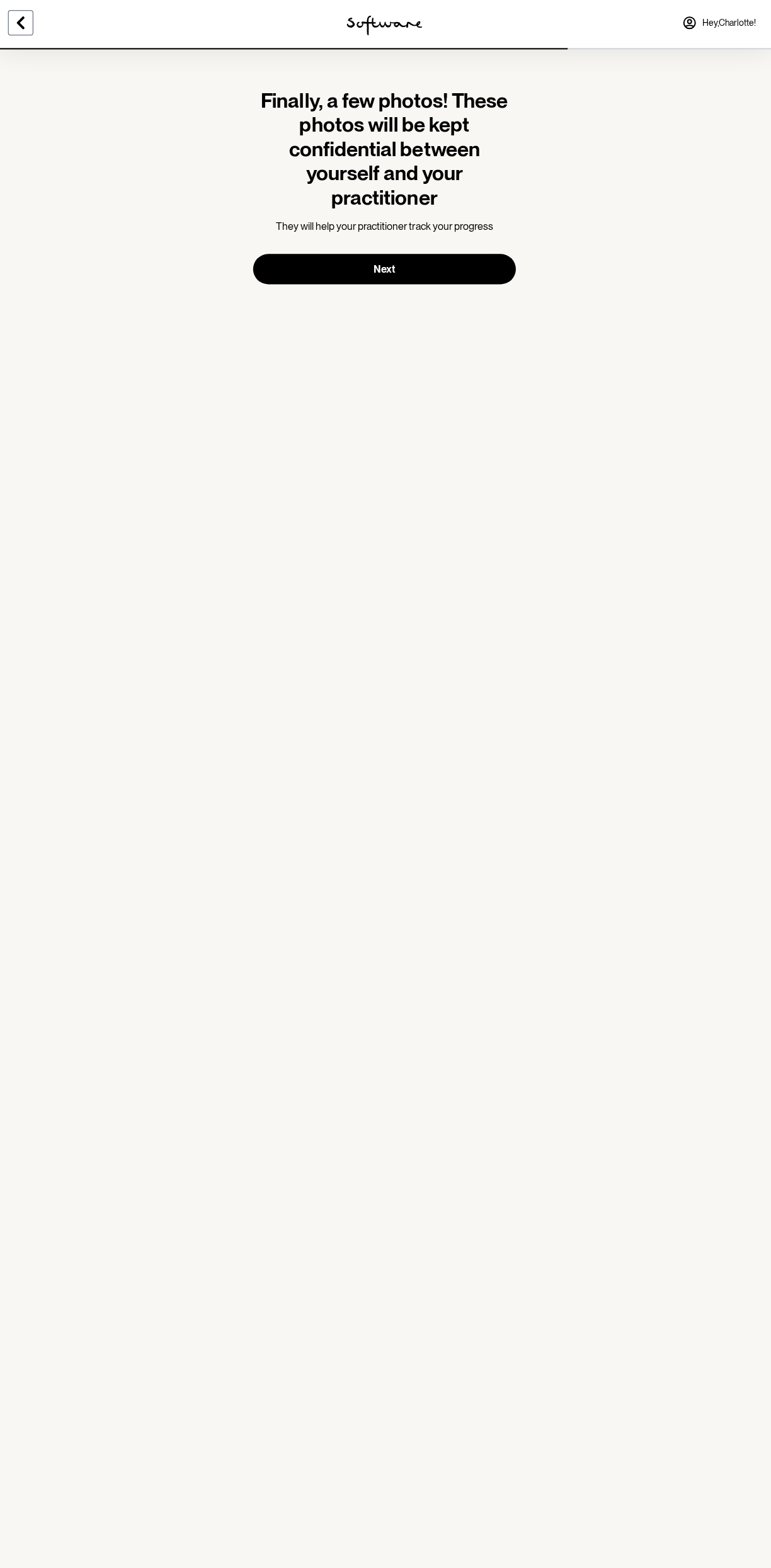
click at [30, 25] on icon at bounding box center [22, 25] width 15 height 15
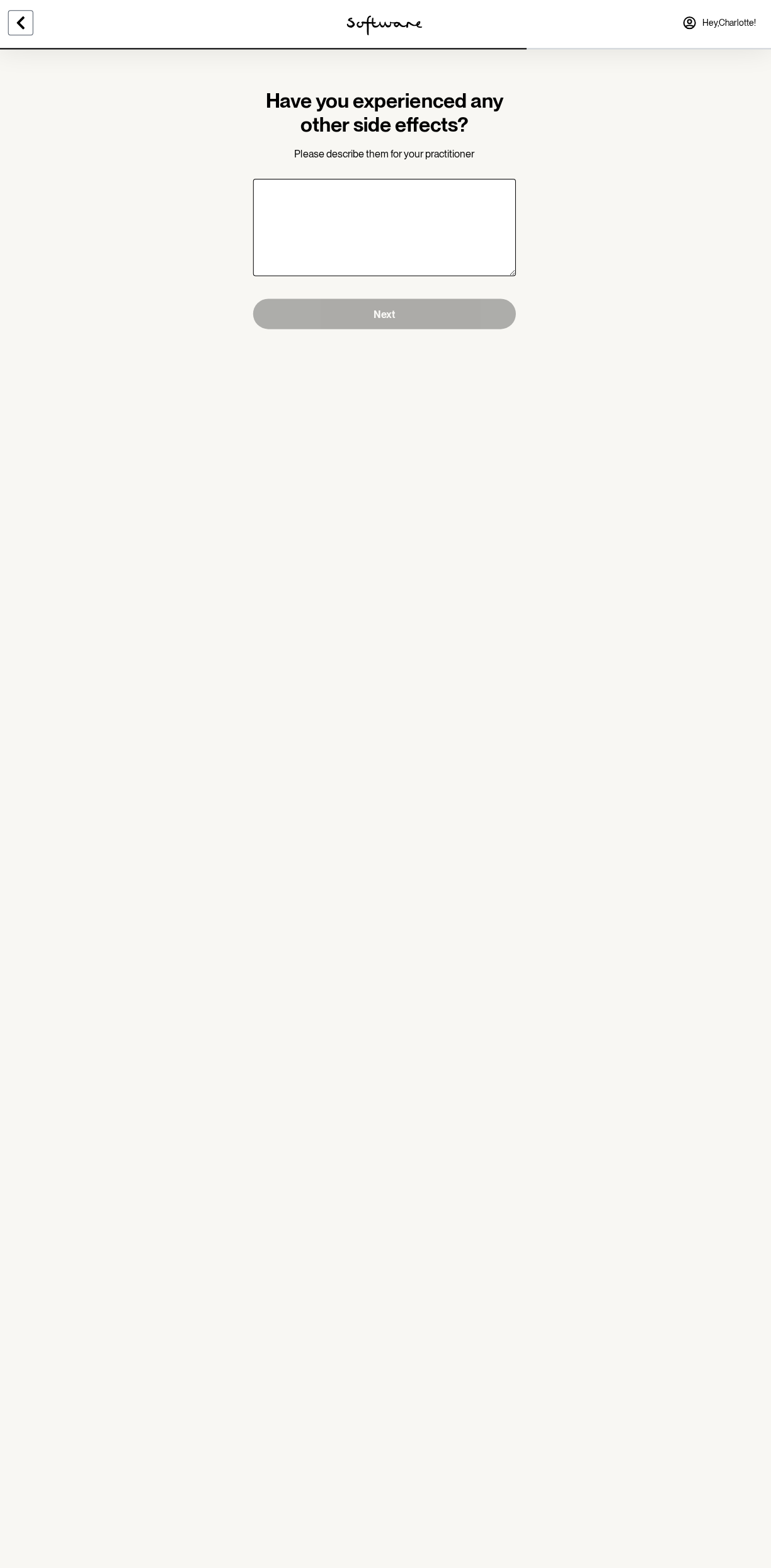
click at [22, 25] on icon at bounding box center [22, 25] width 15 height 15
